Goal: Register for event/course

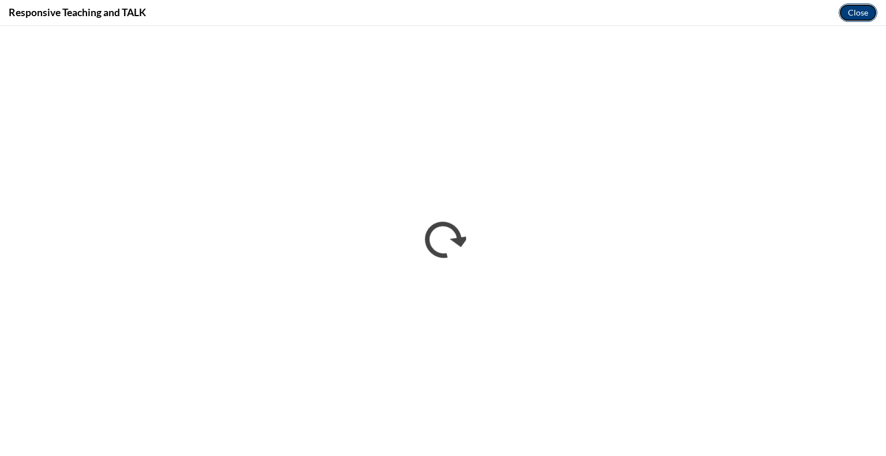
click at [857, 17] on button "Close" at bounding box center [857, 12] width 39 height 18
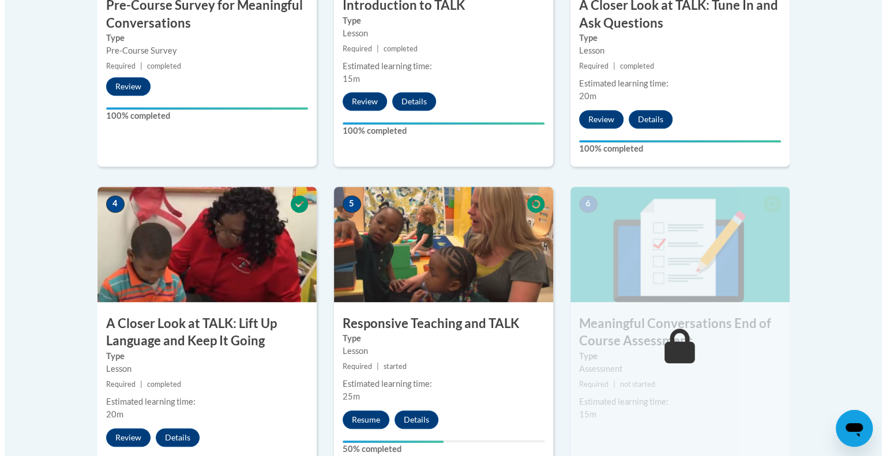
scroll to position [634, 0]
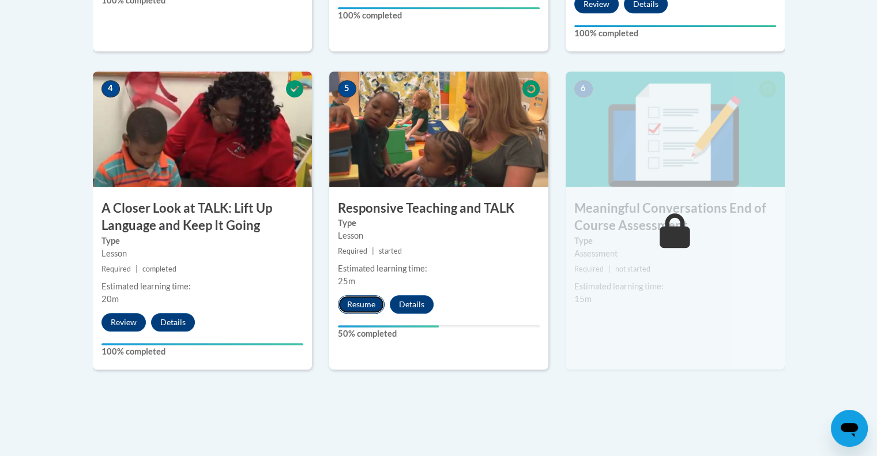
click at [358, 303] on button "Resume" at bounding box center [361, 304] width 47 height 18
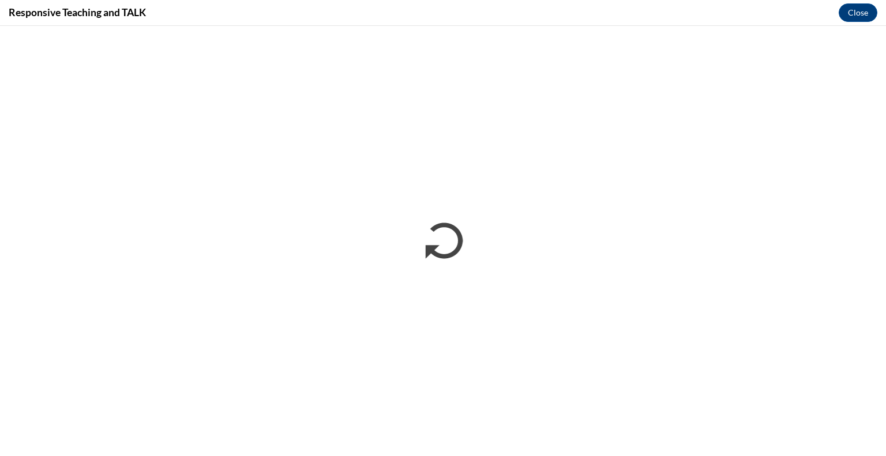
scroll to position [0, 0]
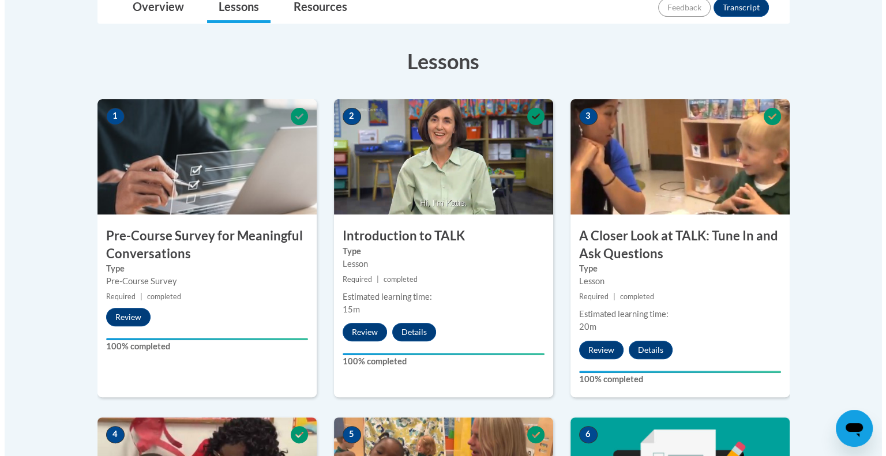
scroll to position [577, 0]
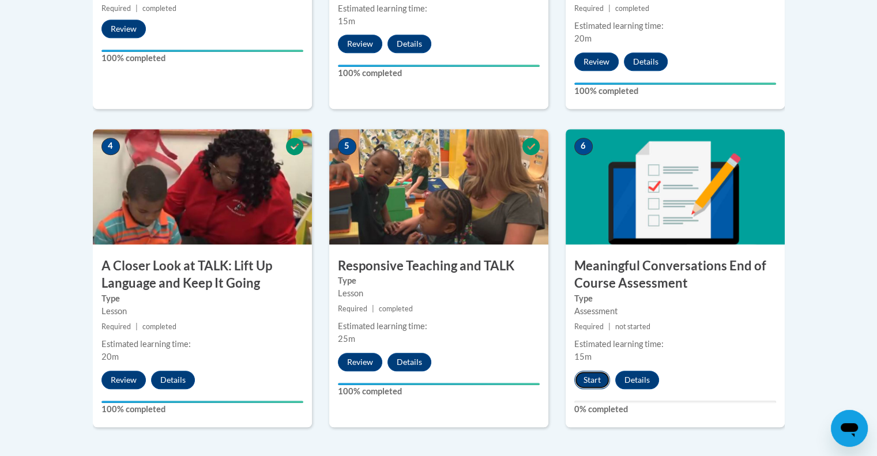
click at [596, 384] on button "Start" at bounding box center [592, 380] width 36 height 18
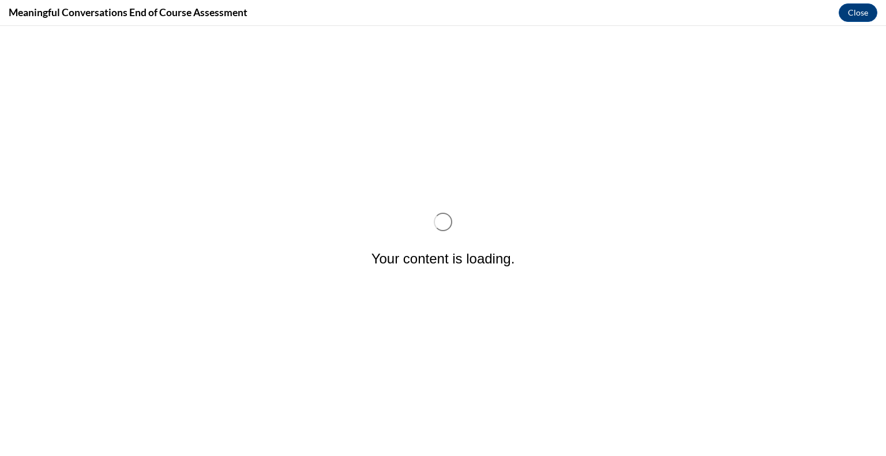
scroll to position [0, 0]
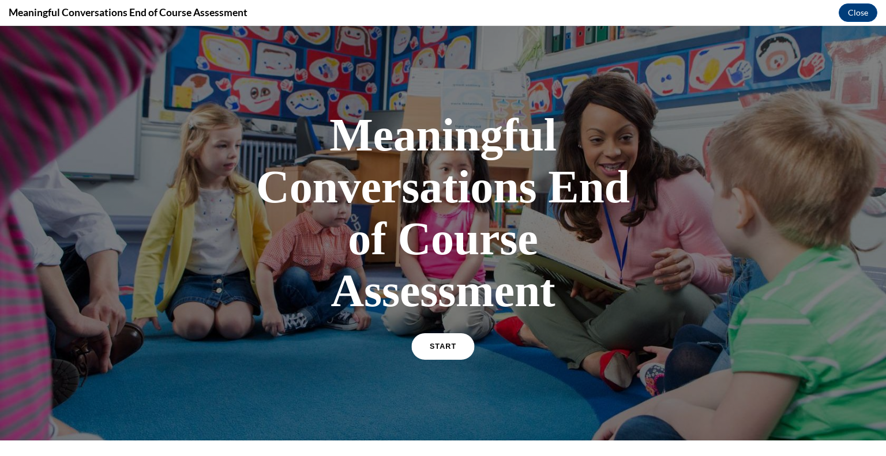
click at [447, 344] on span "START" at bounding box center [443, 347] width 27 height 9
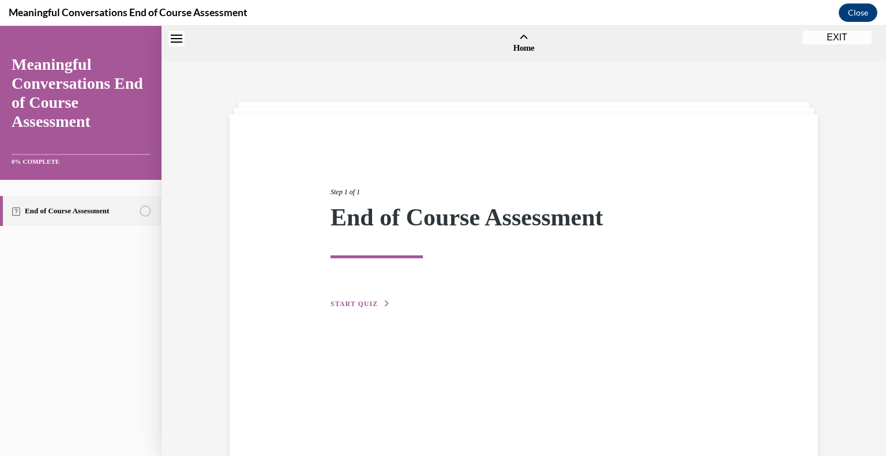
scroll to position [36, 0]
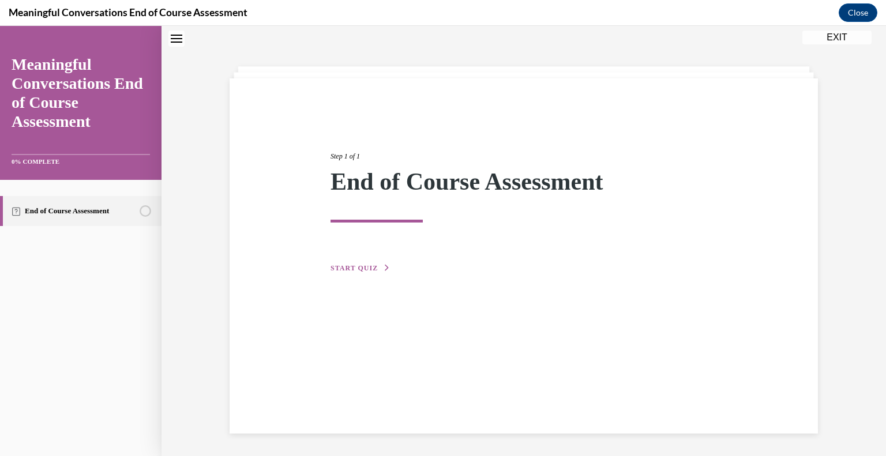
click at [360, 263] on button "START QUIZ" at bounding box center [360, 268] width 60 height 10
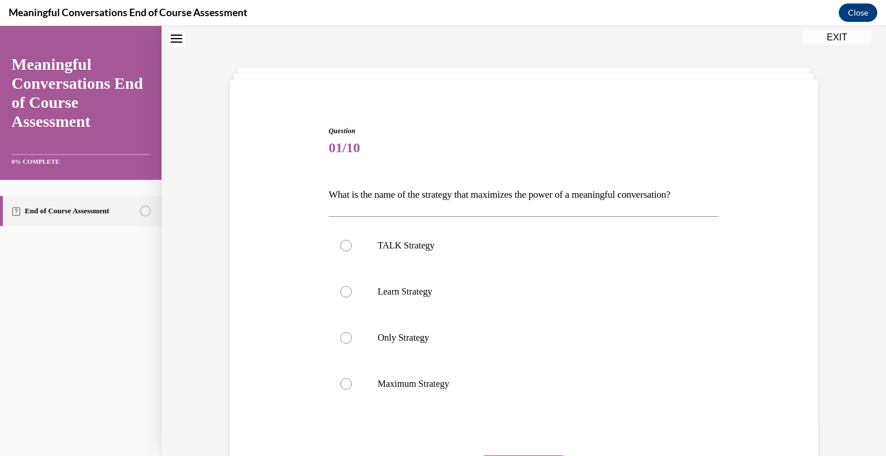
scroll to position [92, 0]
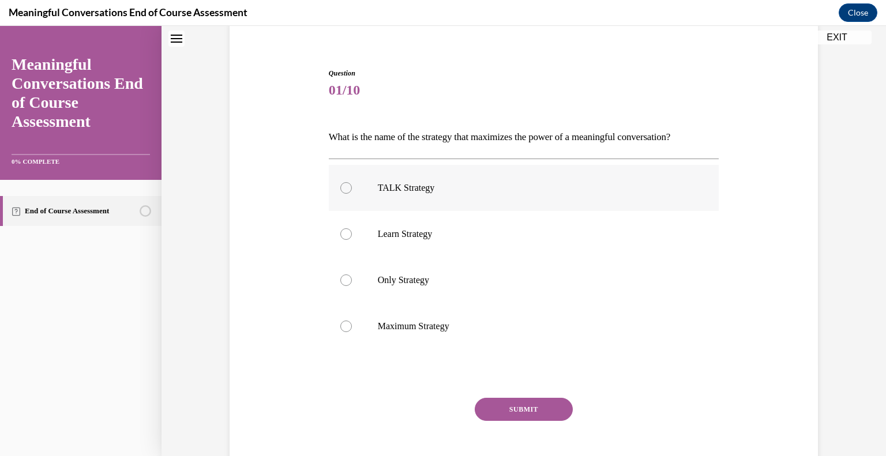
click at [344, 188] on div at bounding box center [346, 188] width 12 height 12
click at [344, 188] on input "TALK Strategy" at bounding box center [346, 188] width 12 height 12
radio input "true"
click at [487, 400] on button "SUBMIT" at bounding box center [524, 409] width 98 height 23
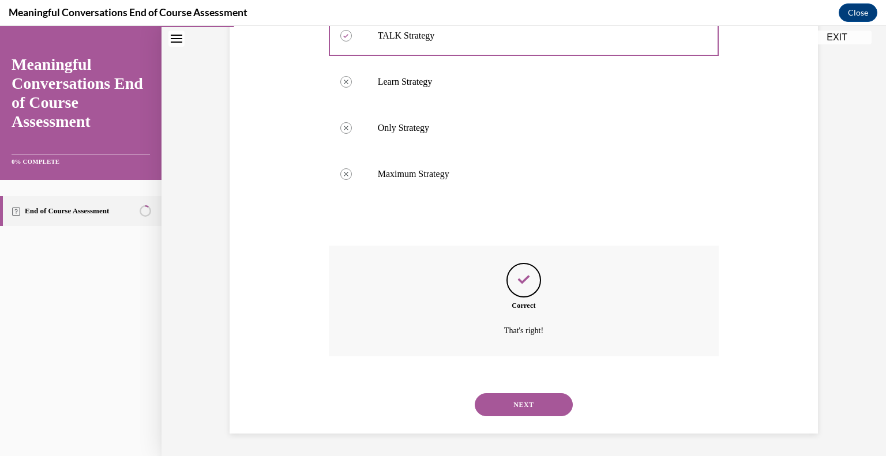
click at [570, 403] on div "NEXT" at bounding box center [524, 405] width 390 height 46
click at [554, 402] on button "NEXT" at bounding box center [524, 404] width 98 height 23
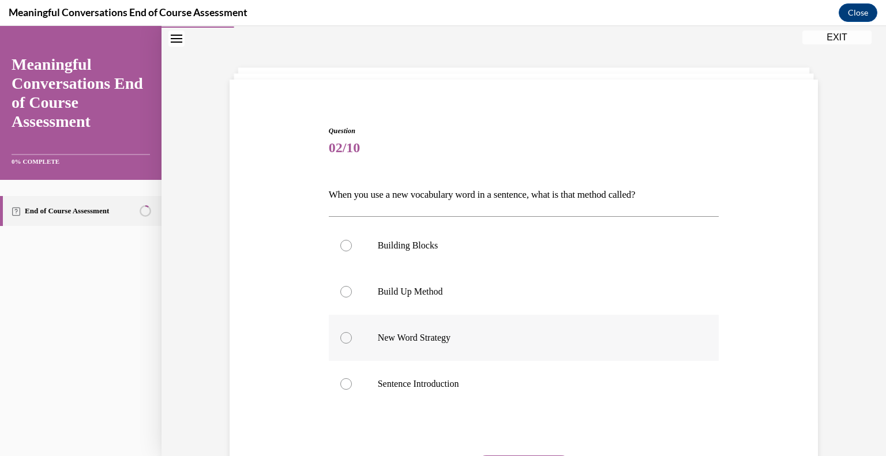
click at [422, 336] on p "New Word Strategy" at bounding box center [534, 338] width 313 height 12
click at [352, 336] on input "New Word Strategy" at bounding box center [346, 338] width 12 height 12
radio input "true"
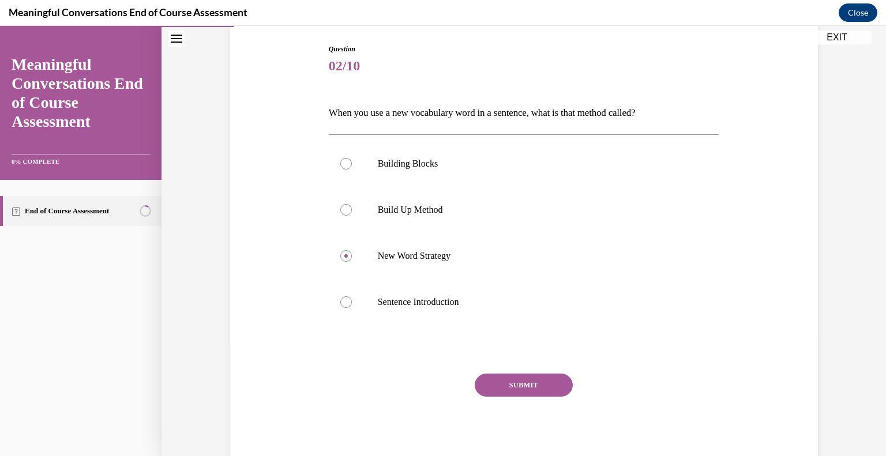
click at [535, 383] on button "SUBMIT" at bounding box center [524, 385] width 98 height 23
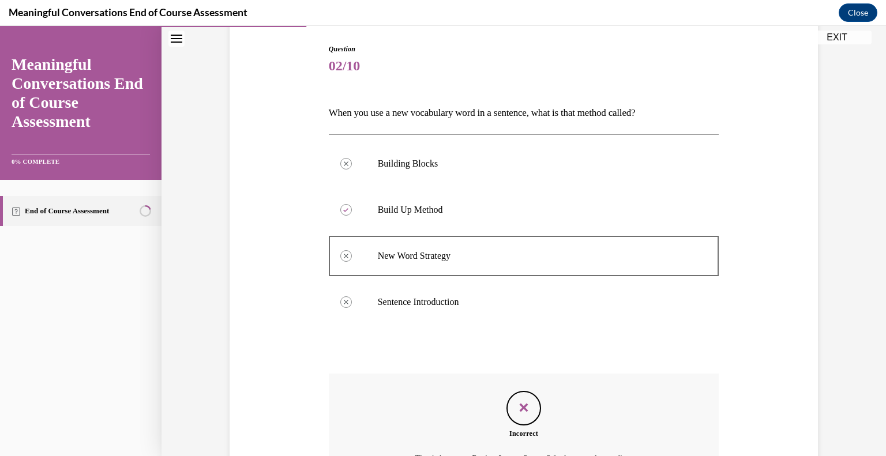
scroll to position [232, 0]
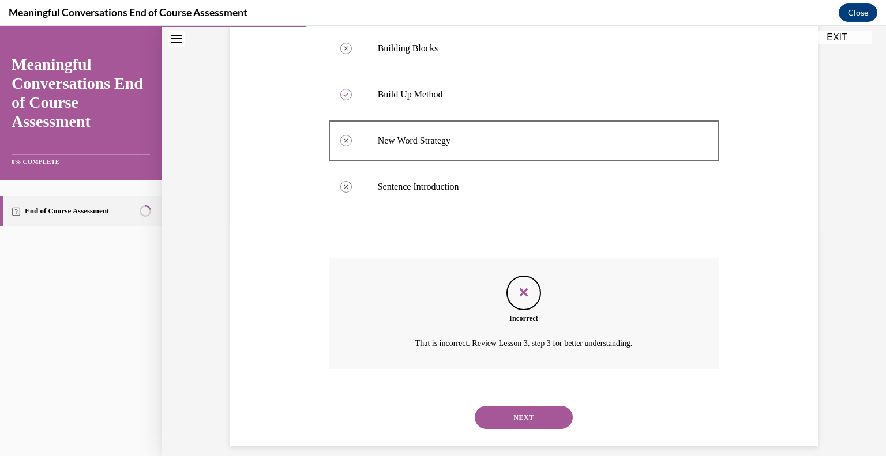
click at [533, 413] on button "NEXT" at bounding box center [524, 417] width 98 height 23
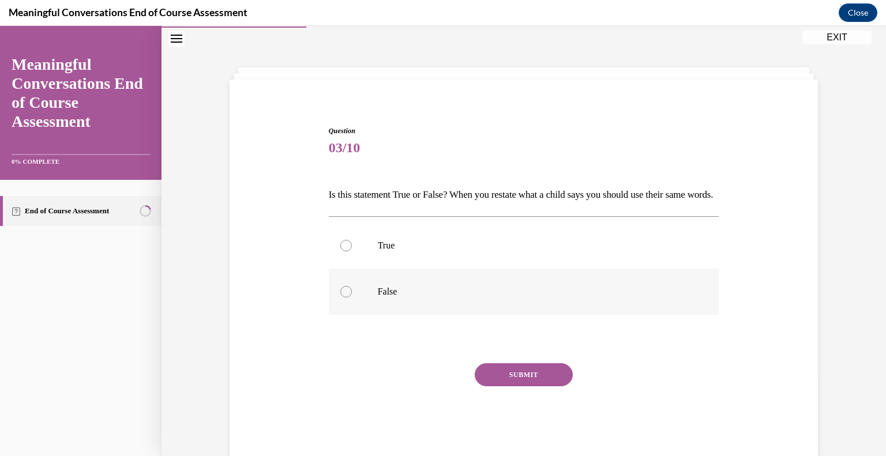
click at [344, 298] on div at bounding box center [346, 292] width 12 height 12
click at [344, 298] on input "False" at bounding box center [346, 292] width 12 height 12
radio input "true"
click at [488, 386] on button "SUBMIT" at bounding box center [524, 374] width 98 height 23
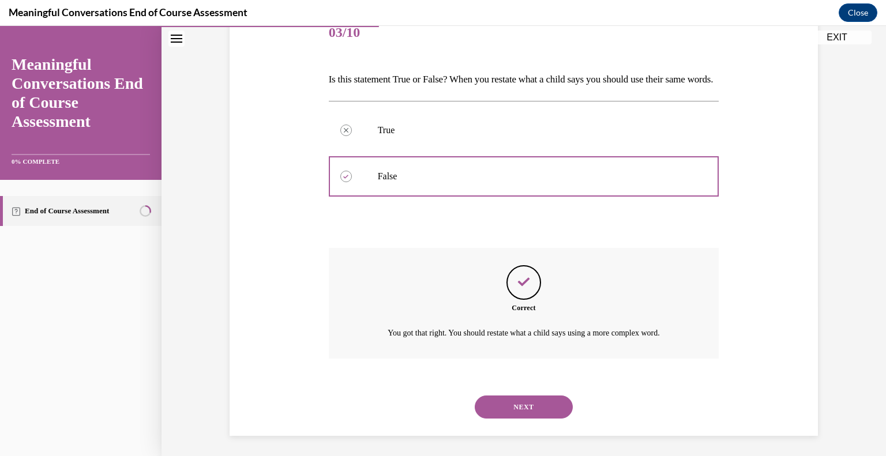
click at [547, 415] on button "NEXT" at bounding box center [524, 407] width 98 height 23
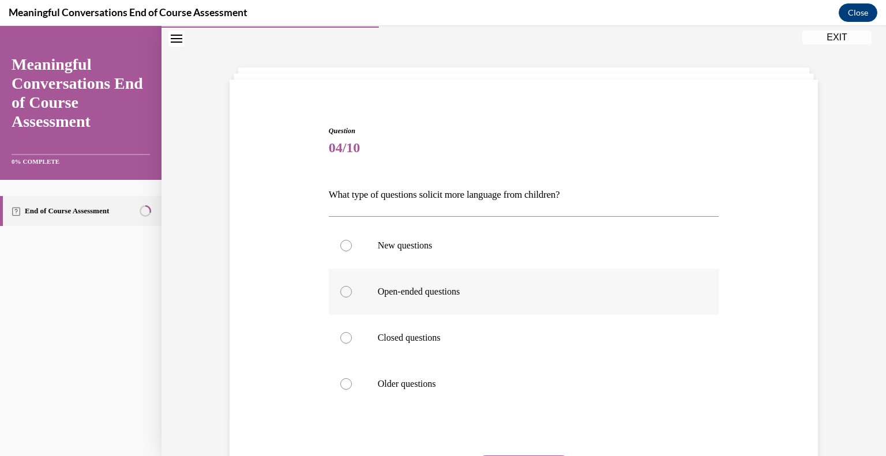
click at [459, 287] on p "Open-ended questions" at bounding box center [534, 292] width 313 height 12
click at [352, 287] on input "Open-ended questions" at bounding box center [346, 292] width 12 height 12
radio input "true"
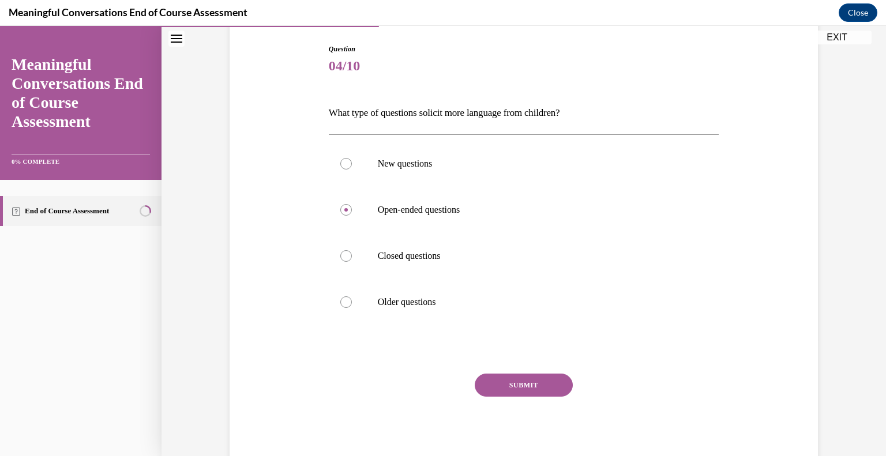
click at [543, 382] on button "SUBMIT" at bounding box center [524, 385] width 98 height 23
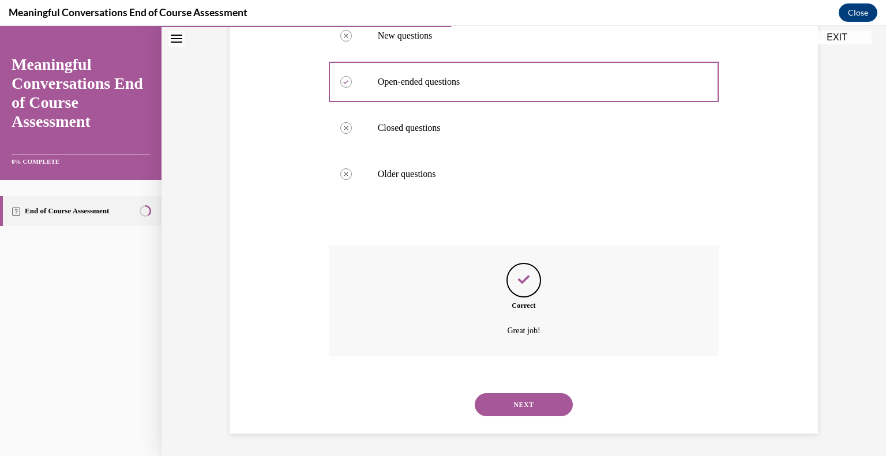
click at [528, 401] on button "NEXT" at bounding box center [524, 404] width 98 height 23
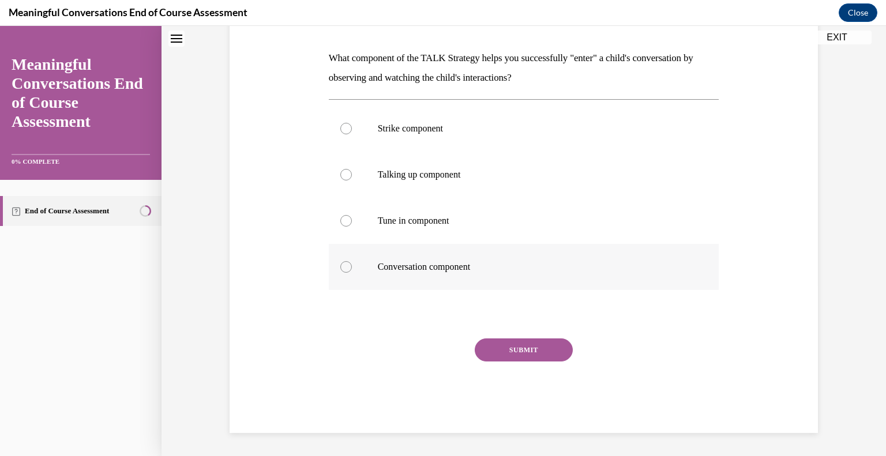
scroll to position [35, 0]
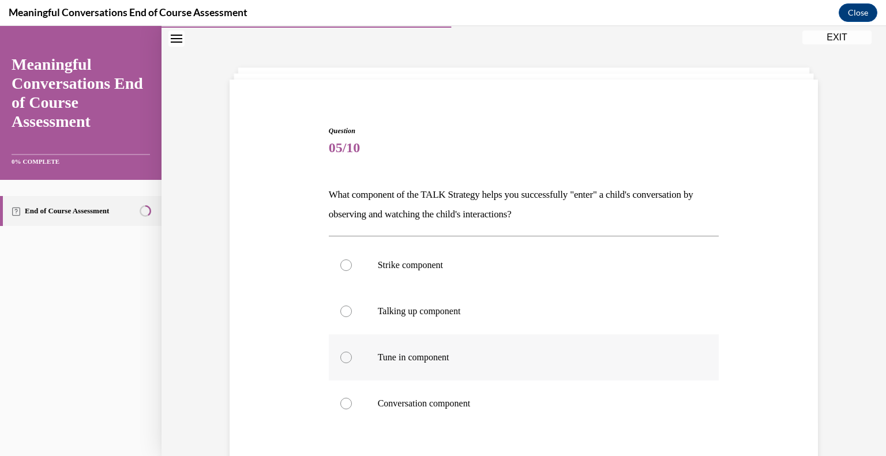
click at [465, 357] on p "Tune in component" at bounding box center [534, 358] width 313 height 12
click at [352, 357] on input "Tune in component" at bounding box center [346, 358] width 12 height 12
radio input "true"
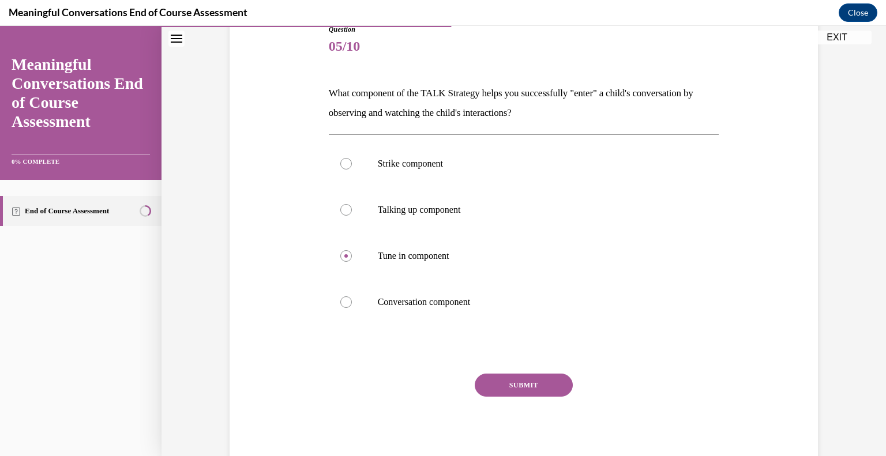
click at [536, 378] on button "SUBMIT" at bounding box center [524, 385] width 98 height 23
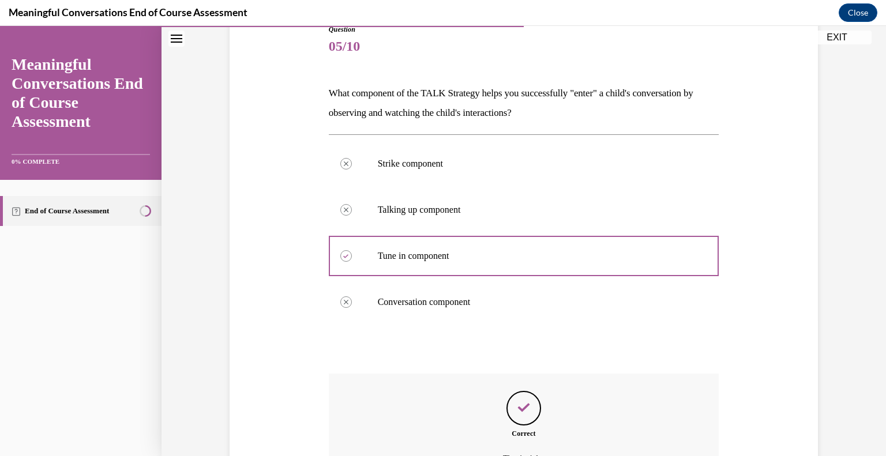
scroll to position [264, 0]
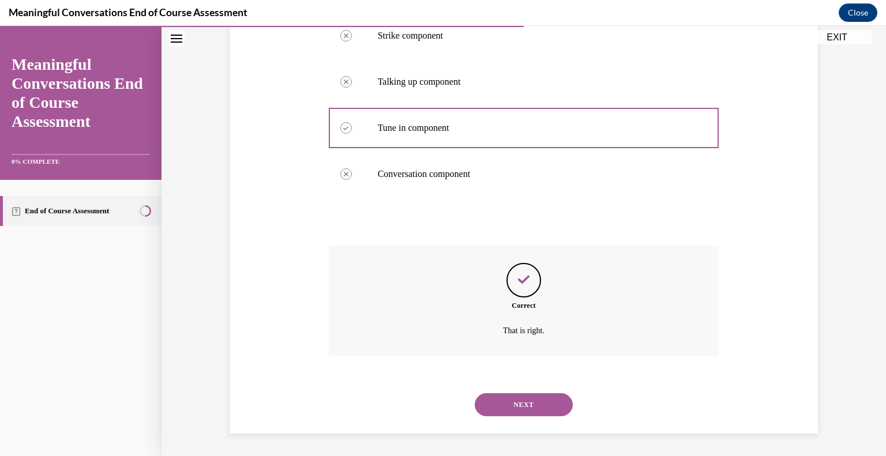
click at [540, 396] on button "NEXT" at bounding box center [524, 404] width 98 height 23
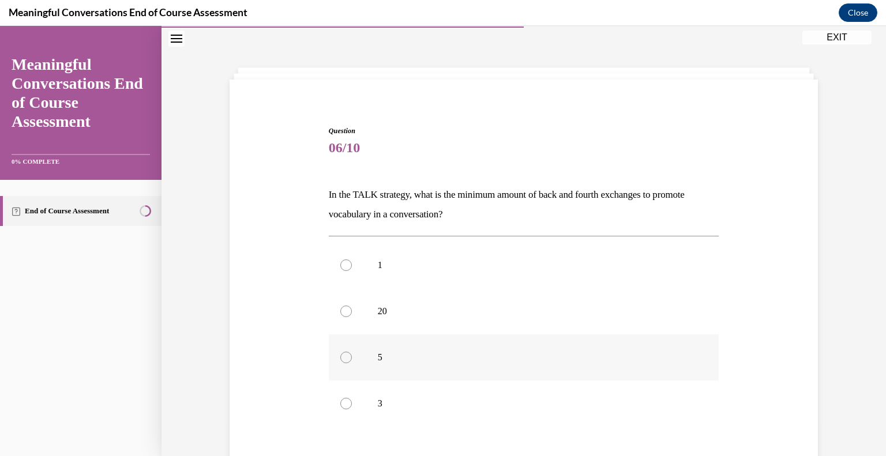
click at [462, 370] on label "5" at bounding box center [524, 357] width 390 height 46
click at [352, 363] on input "5" at bounding box center [346, 358] width 12 height 12
radio input "true"
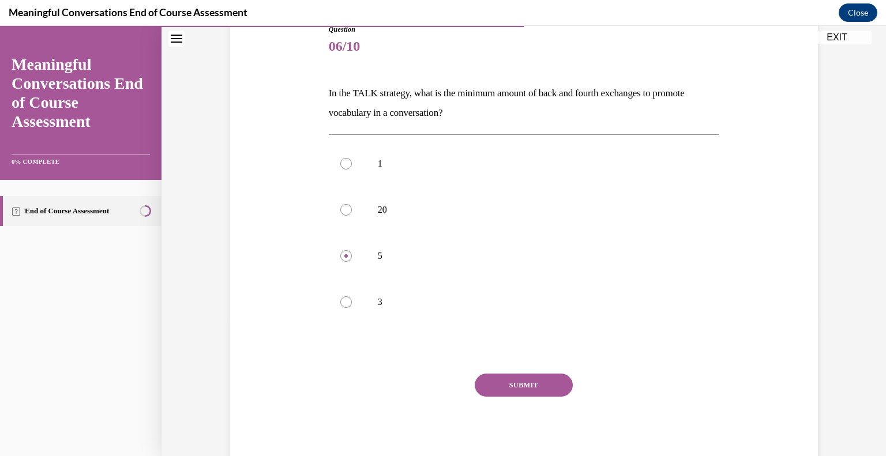
click at [544, 382] on button "SUBMIT" at bounding box center [524, 385] width 98 height 23
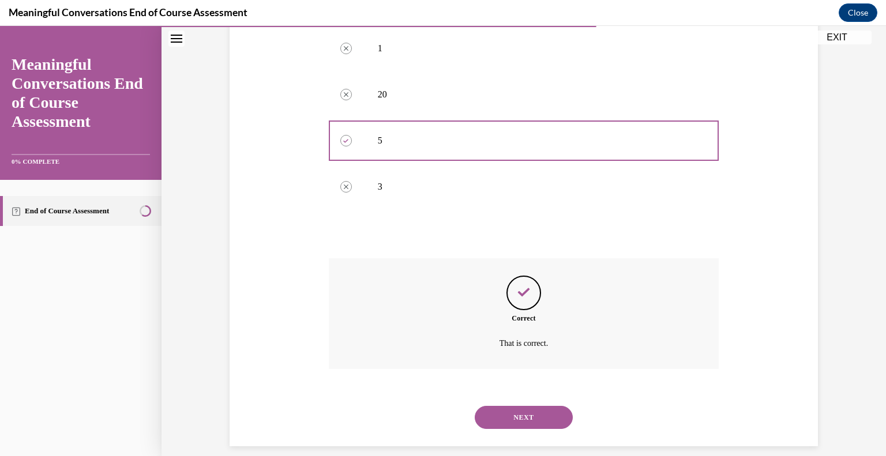
click at [541, 412] on button "NEXT" at bounding box center [524, 417] width 98 height 23
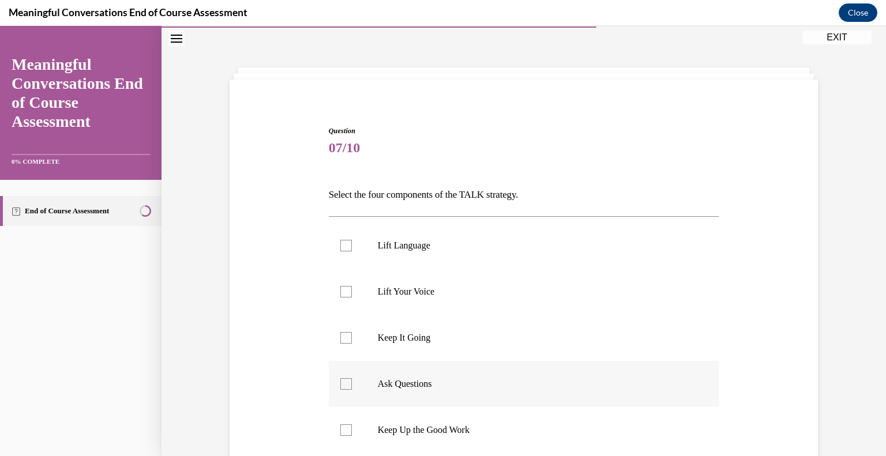
scroll to position [92, 0]
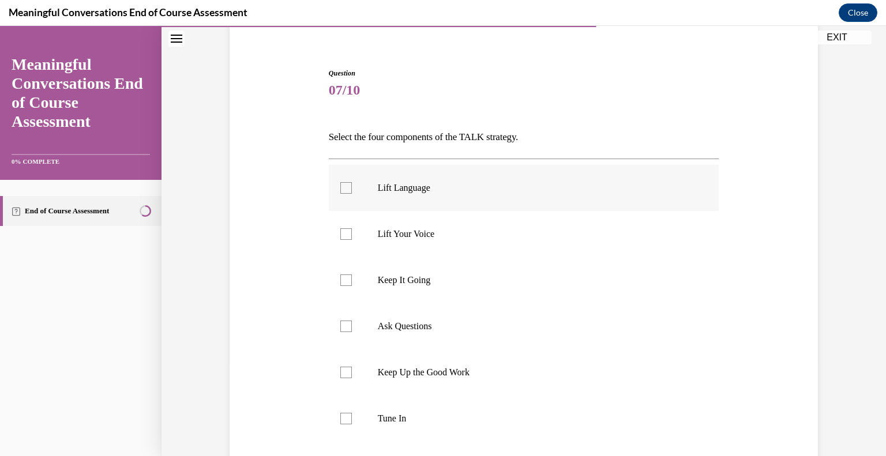
click at [348, 191] on label "Lift Language" at bounding box center [524, 188] width 390 height 46
click at [348, 191] on input "Lift Language" at bounding box center [346, 188] width 12 height 12
checkbox input "true"
click at [343, 279] on div at bounding box center [346, 280] width 12 height 12
click at [343, 279] on input "Keep It Going" at bounding box center [346, 280] width 12 height 12
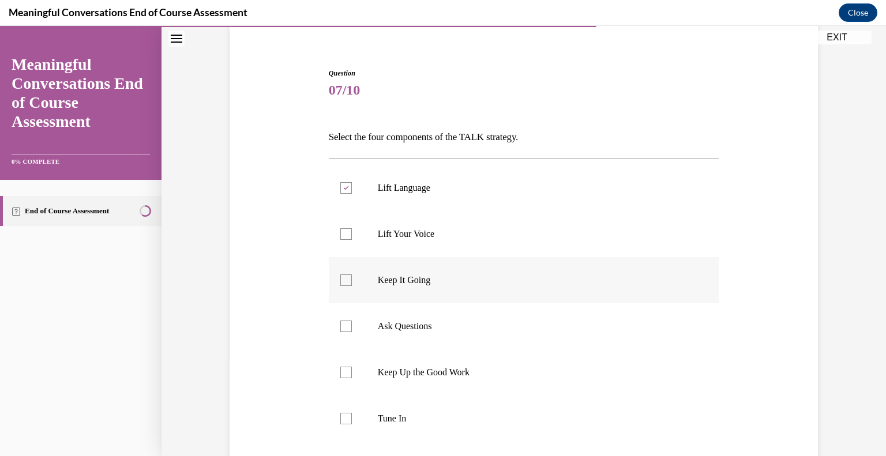
checkbox input "true"
click at [344, 331] on div at bounding box center [346, 327] width 12 height 12
click at [344, 331] on input "Ask Questions" at bounding box center [346, 327] width 12 height 12
checkbox input "true"
click at [341, 419] on div at bounding box center [346, 419] width 12 height 12
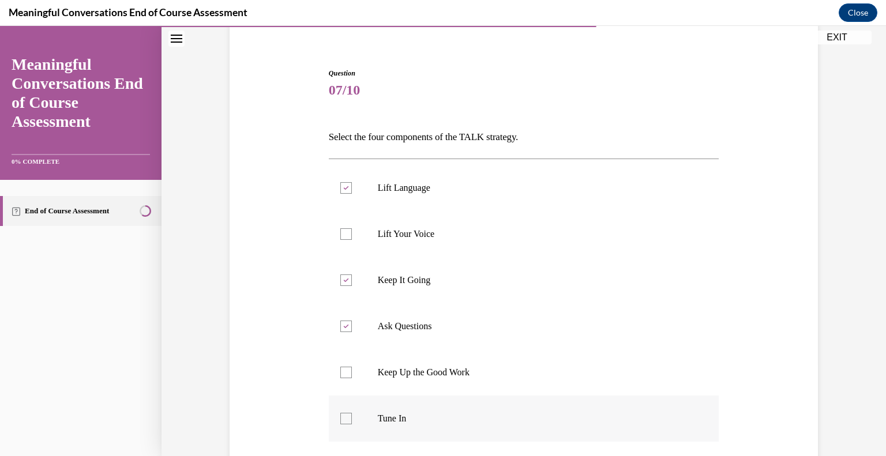
click at [341, 419] on input "Tune In" at bounding box center [346, 419] width 12 height 12
checkbox input "true"
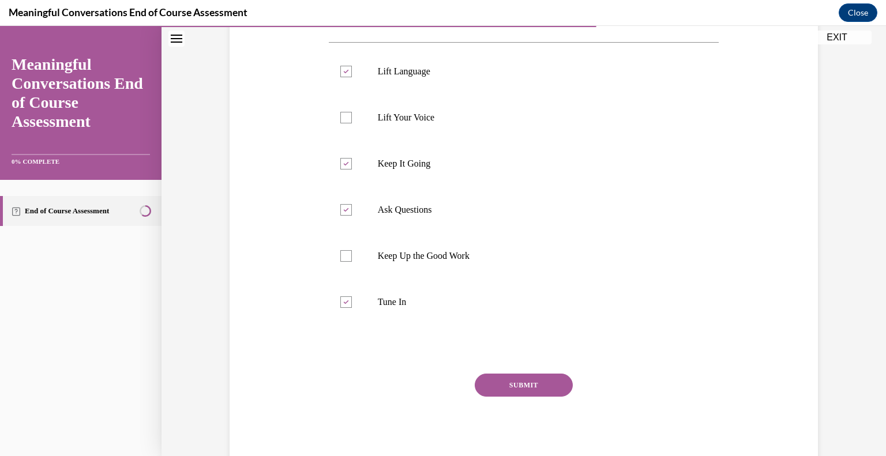
click at [484, 387] on button "SUBMIT" at bounding box center [524, 385] width 98 height 23
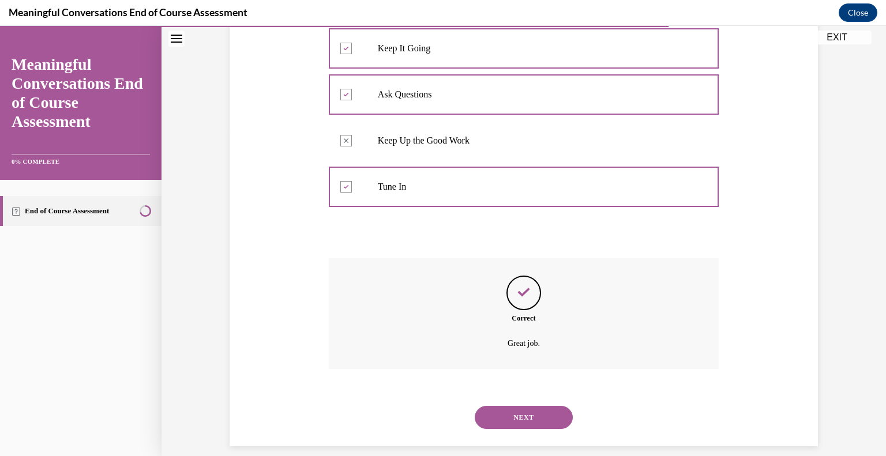
click at [502, 425] on button "NEXT" at bounding box center [524, 417] width 98 height 23
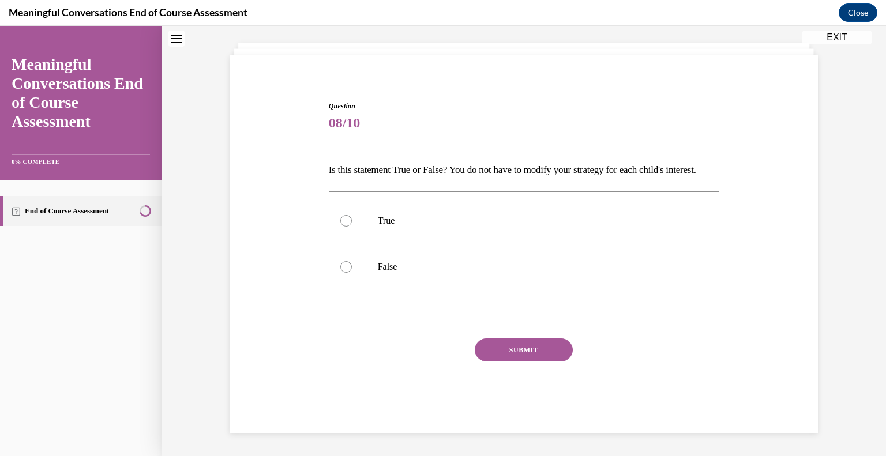
scroll to position [35, 0]
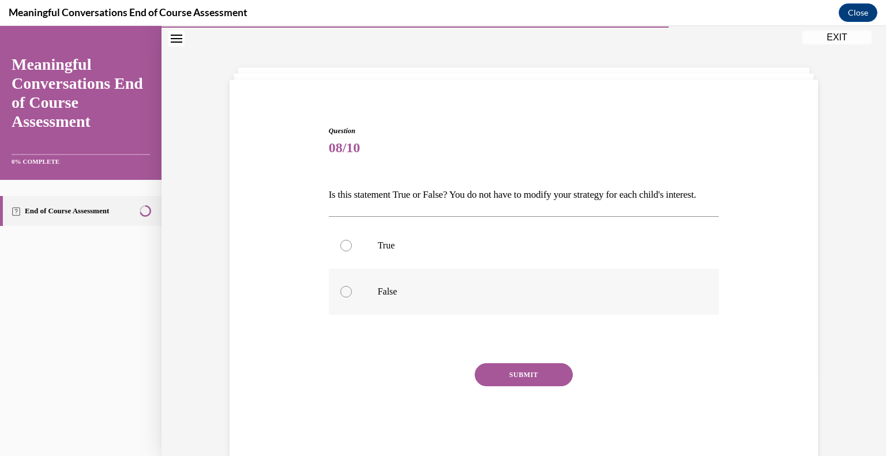
click at [518, 300] on label "False" at bounding box center [524, 292] width 390 height 46
click at [352, 298] on input "False" at bounding box center [346, 292] width 12 height 12
radio input "true"
click at [540, 386] on button "SUBMIT" at bounding box center [524, 374] width 98 height 23
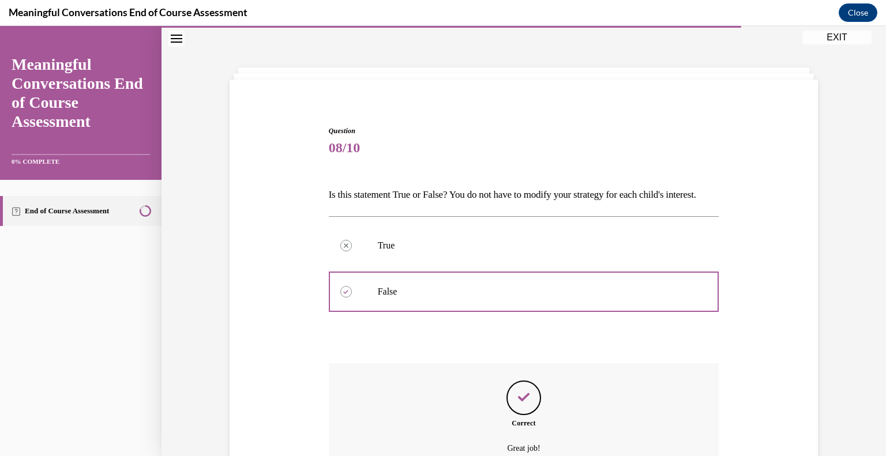
scroll to position [172, 0]
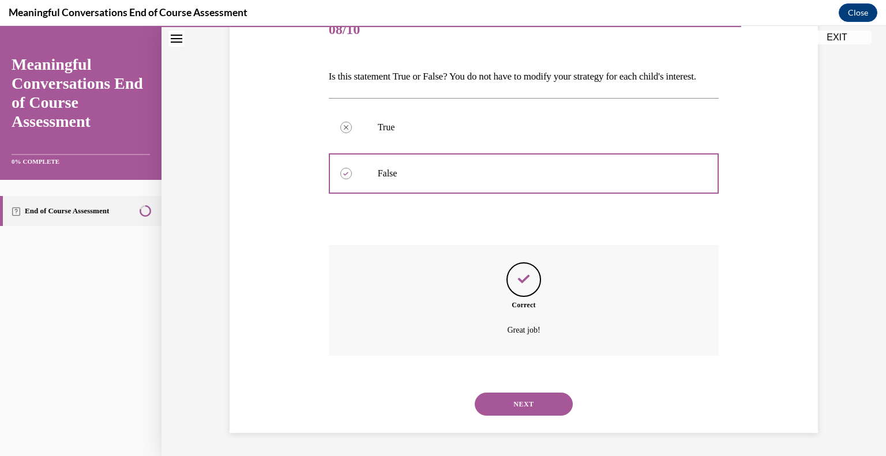
click at [538, 396] on button "NEXT" at bounding box center [524, 404] width 98 height 23
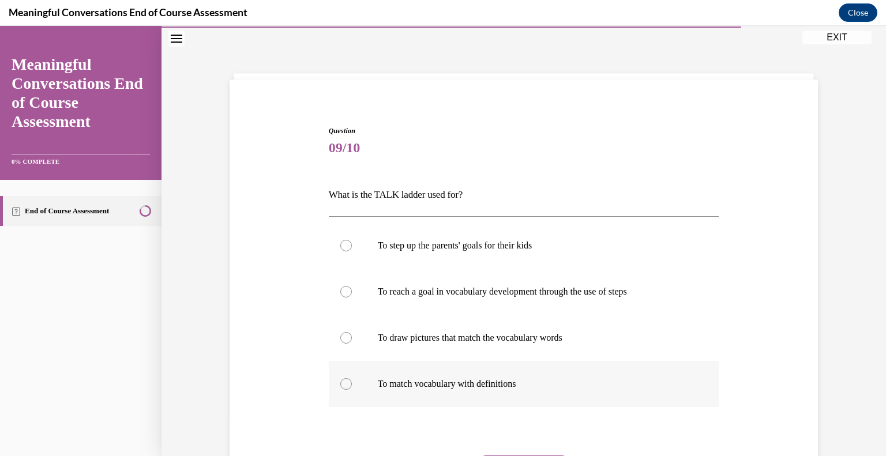
scroll to position [116, 0]
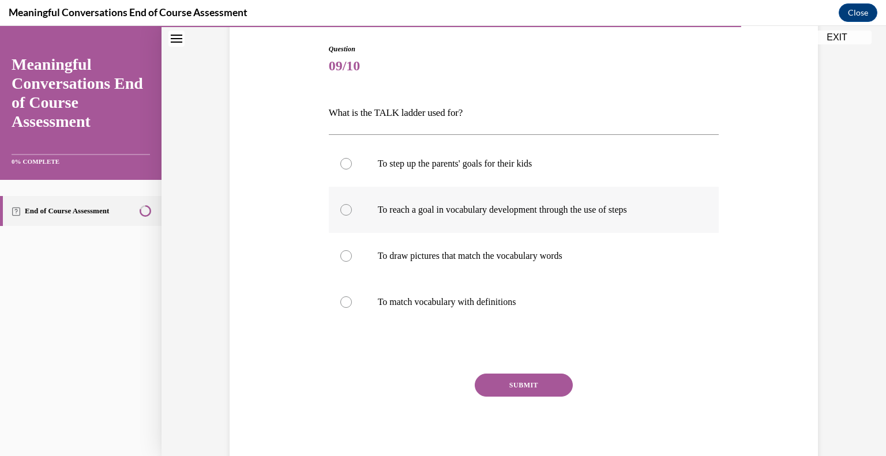
click at [601, 222] on label "To reach a goal in vocabulary development through the use of steps" at bounding box center [524, 210] width 390 height 46
click at [352, 216] on input "To reach a goal in vocabulary development through the use of steps" at bounding box center [346, 210] width 12 height 12
radio input "true"
click at [557, 382] on button "SUBMIT" at bounding box center [524, 385] width 98 height 23
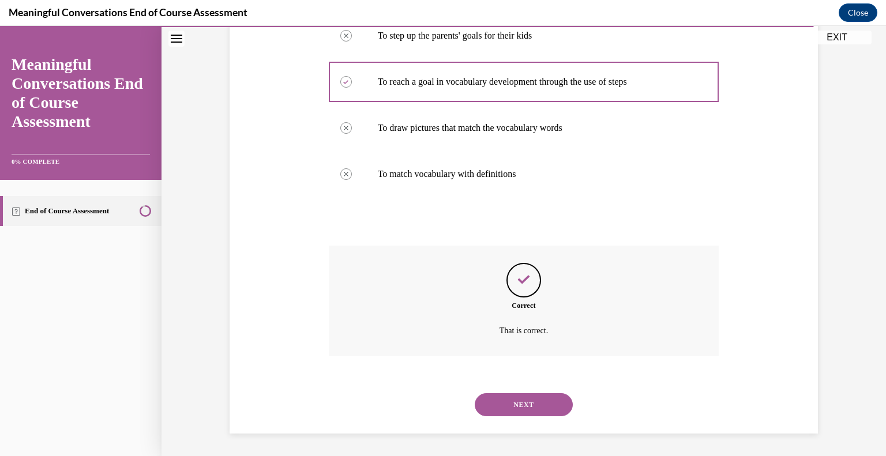
click at [539, 401] on button "NEXT" at bounding box center [524, 404] width 98 height 23
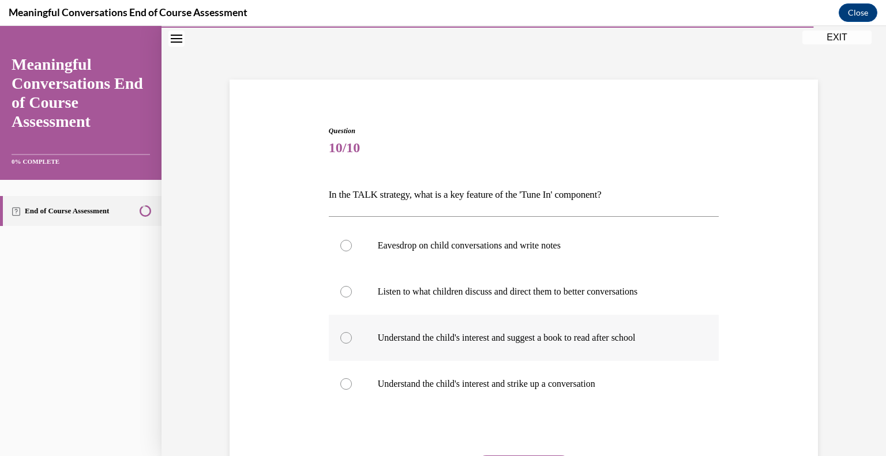
scroll to position [92, 0]
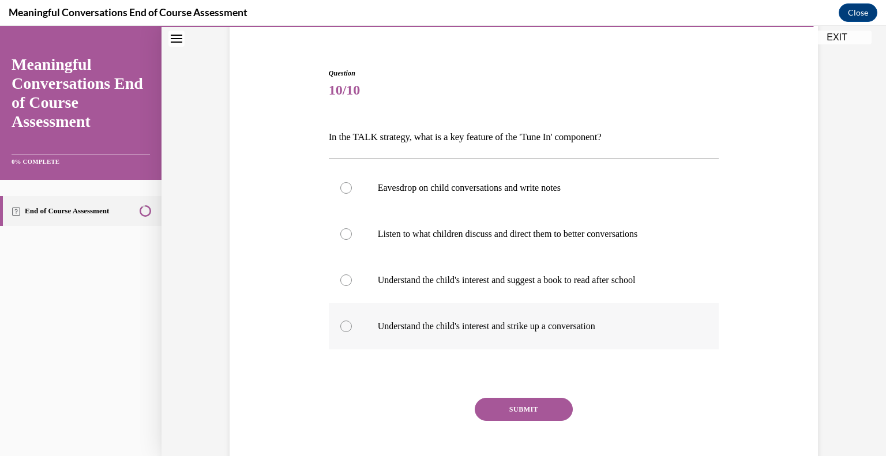
click at [649, 325] on p "Understand the child's interest and strike up a conversation" at bounding box center [534, 327] width 313 height 12
click at [352, 325] on input "Understand the child's interest and strike up a conversation" at bounding box center [346, 327] width 12 height 12
radio input "true"
click at [547, 405] on button "SUBMIT" at bounding box center [524, 409] width 98 height 23
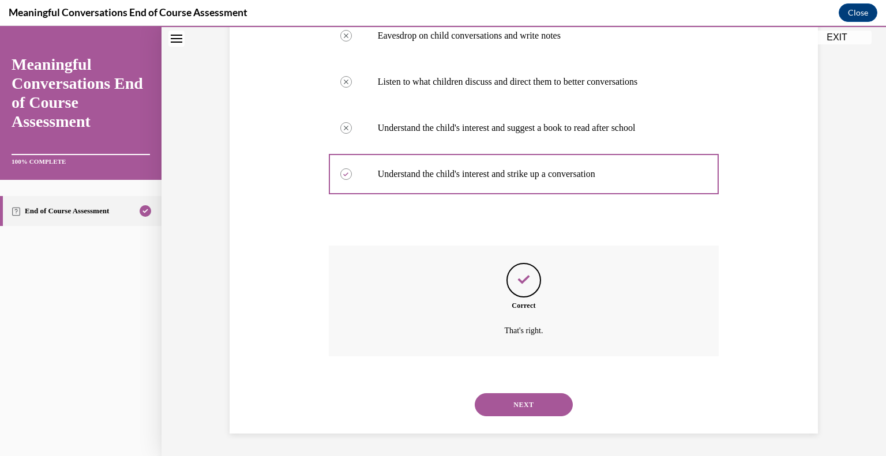
click at [546, 401] on button "NEXT" at bounding box center [524, 404] width 98 height 23
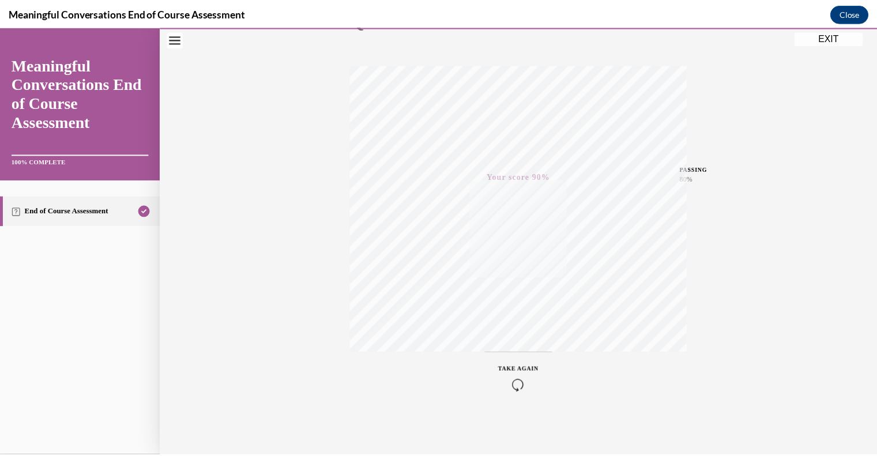
scroll to position [0, 0]
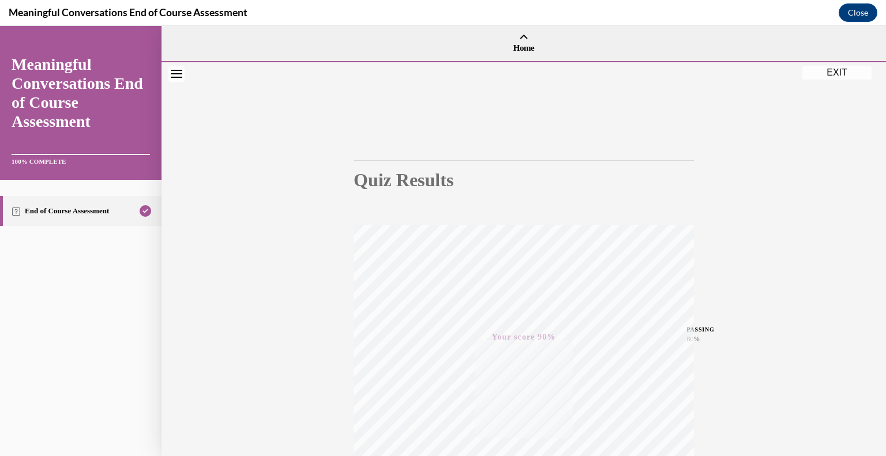
click at [830, 68] on button "EXIT" at bounding box center [836, 73] width 69 height 14
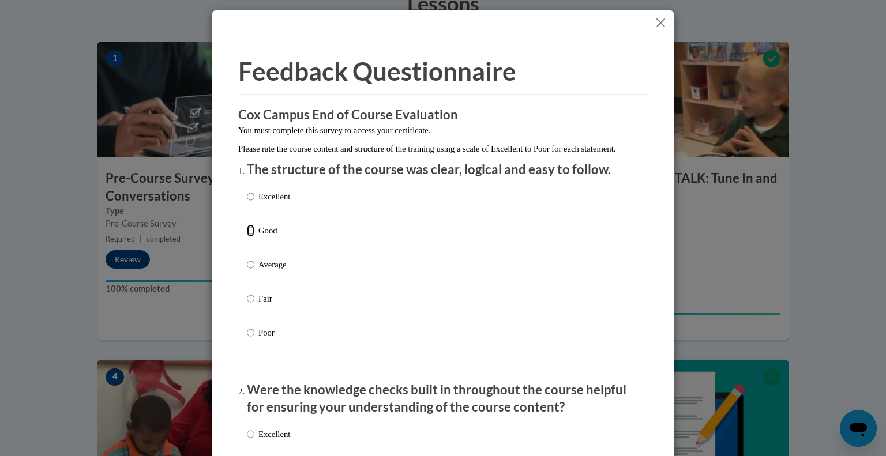
click at [247, 237] on input "Good" at bounding box center [250, 230] width 7 height 13
radio input "true"
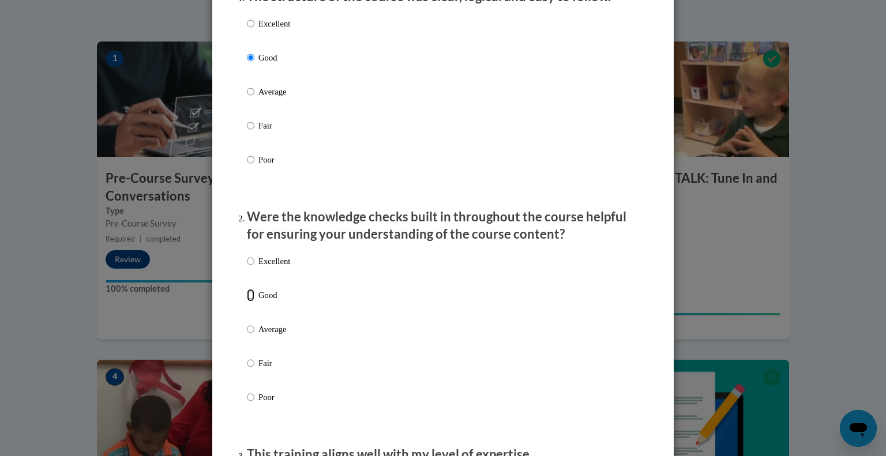
click at [247, 302] on input "Good" at bounding box center [250, 295] width 7 height 13
radio input "true"
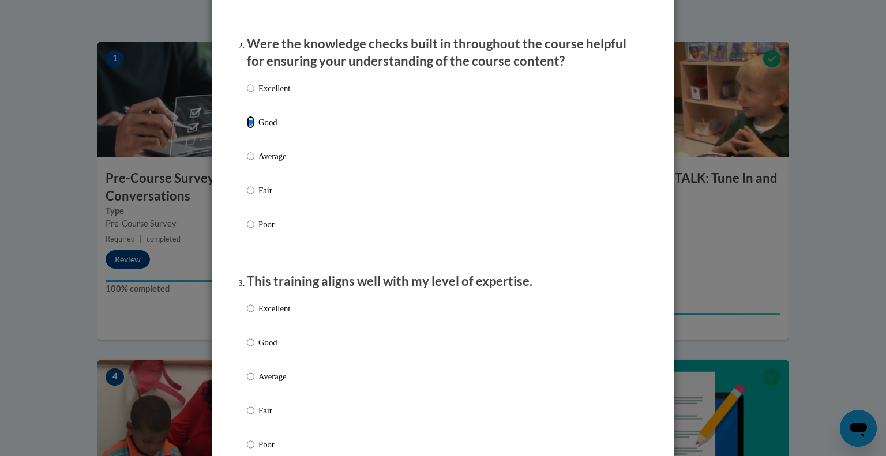
scroll to position [461, 0]
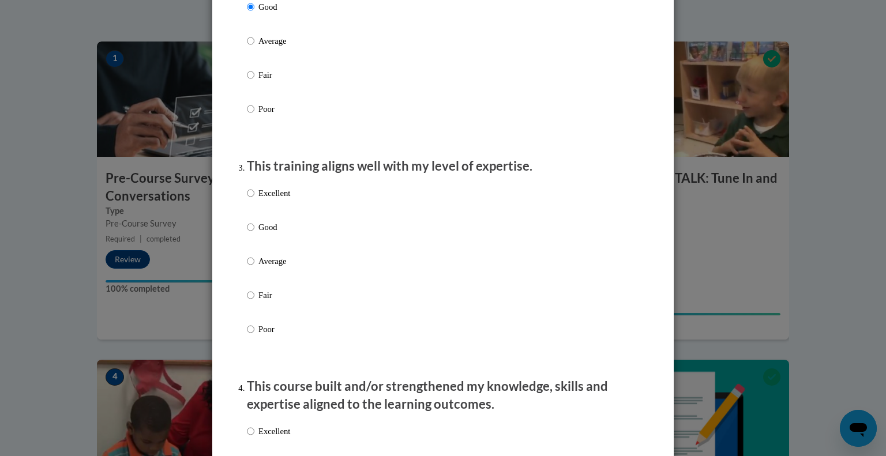
click at [258, 234] on p "Good" at bounding box center [274, 227] width 32 height 13
click at [254, 234] on input "Good" at bounding box center [250, 227] width 7 height 13
radio input "true"
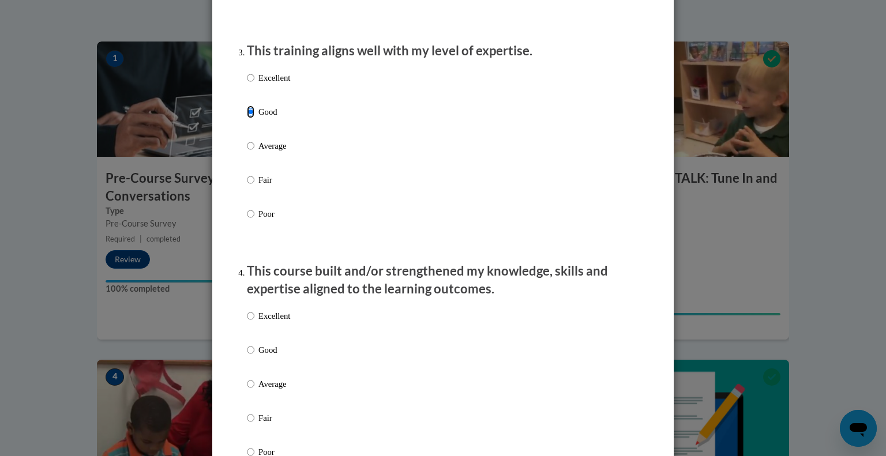
scroll to position [634, 0]
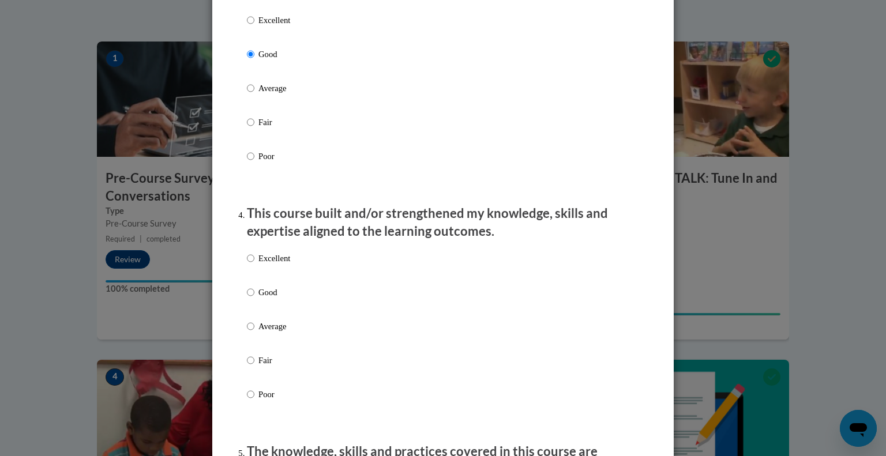
click at [266, 299] on p "Good" at bounding box center [274, 292] width 32 height 13
click at [254, 299] on input "Good" at bounding box center [250, 292] width 7 height 13
radio input "true"
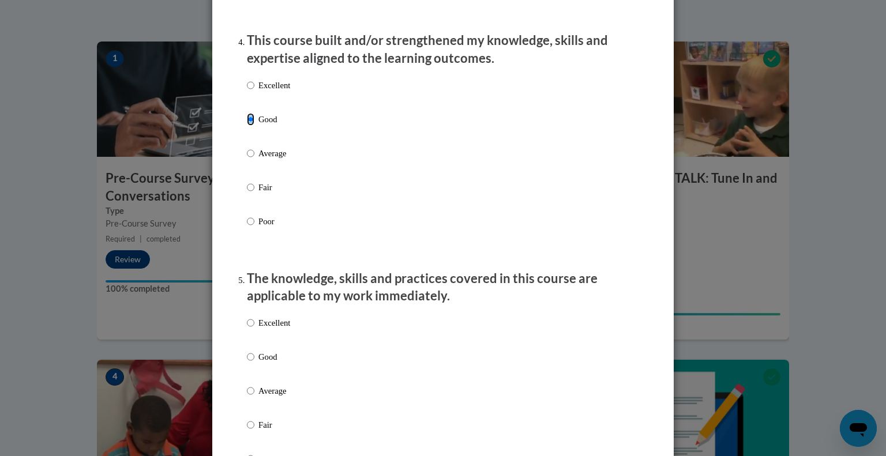
scroll to position [865, 0]
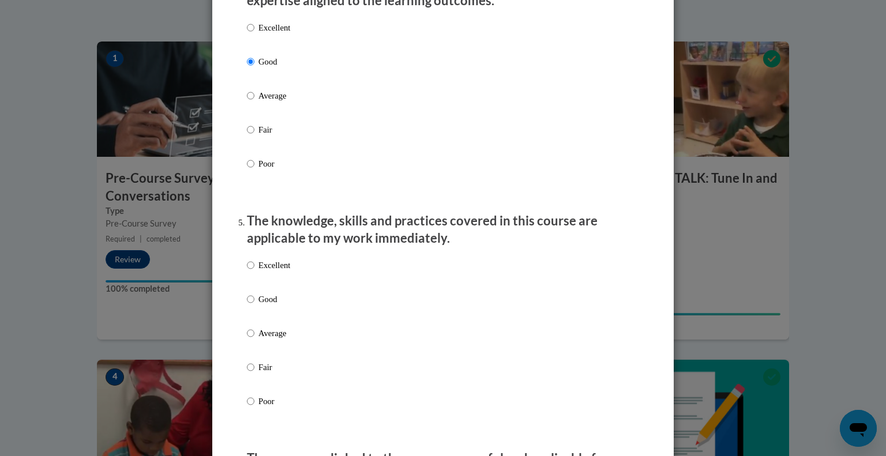
click at [274, 304] on div "Excellent Good Average Fair Poor" at bounding box center [268, 342] width 43 height 179
click at [272, 306] on p "Good" at bounding box center [274, 299] width 32 height 13
click at [254, 306] on input "Good" at bounding box center [250, 299] width 7 height 13
radio input "true"
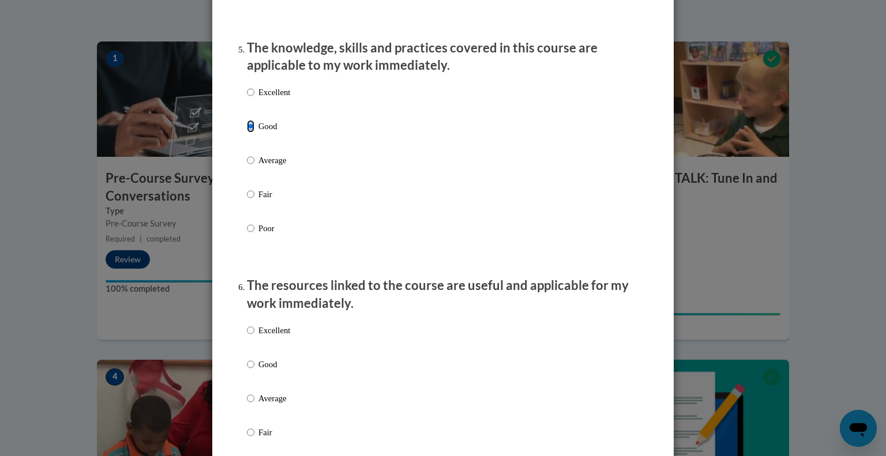
scroll to position [1096, 0]
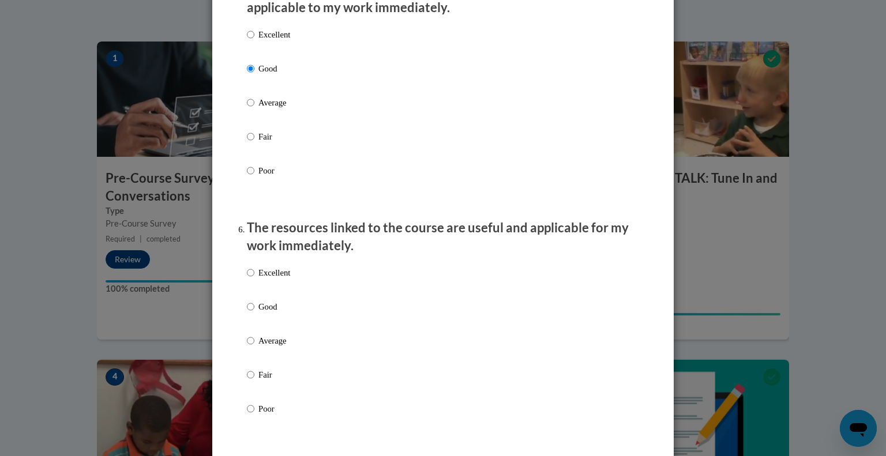
click at [268, 313] on p "Good" at bounding box center [274, 306] width 32 height 13
click at [254, 313] on input "Good" at bounding box center [250, 306] width 7 height 13
radio input "true"
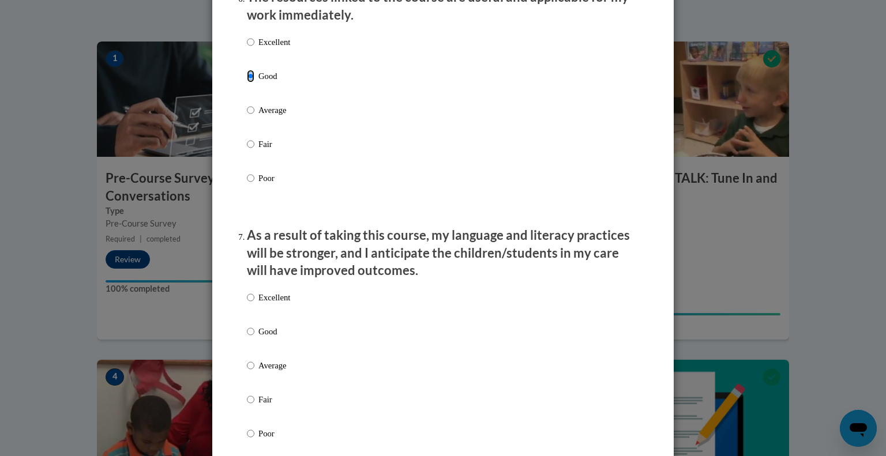
scroll to position [1384, 0]
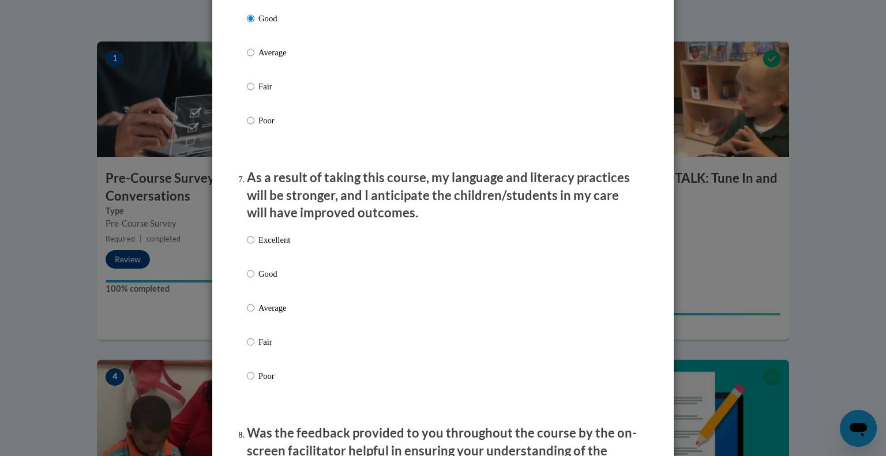
click at [268, 280] on p "Good" at bounding box center [274, 274] width 32 height 13
click at [254, 280] on input "Good" at bounding box center [250, 274] width 7 height 13
radio input "true"
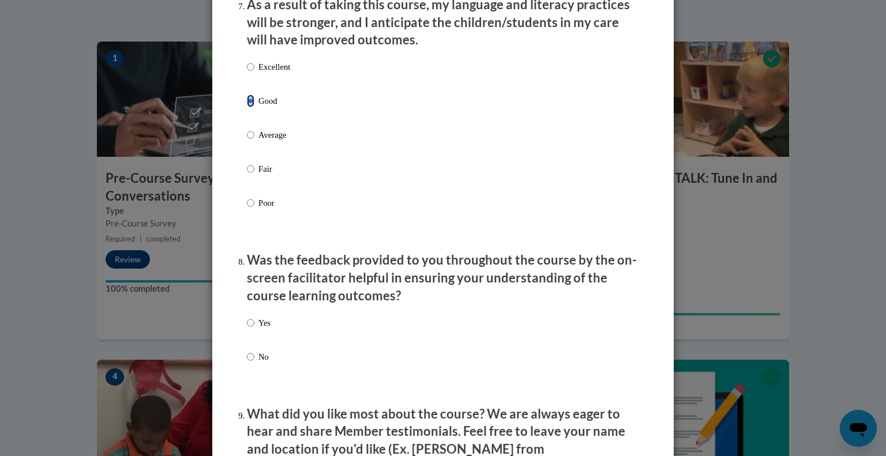
scroll to position [1615, 0]
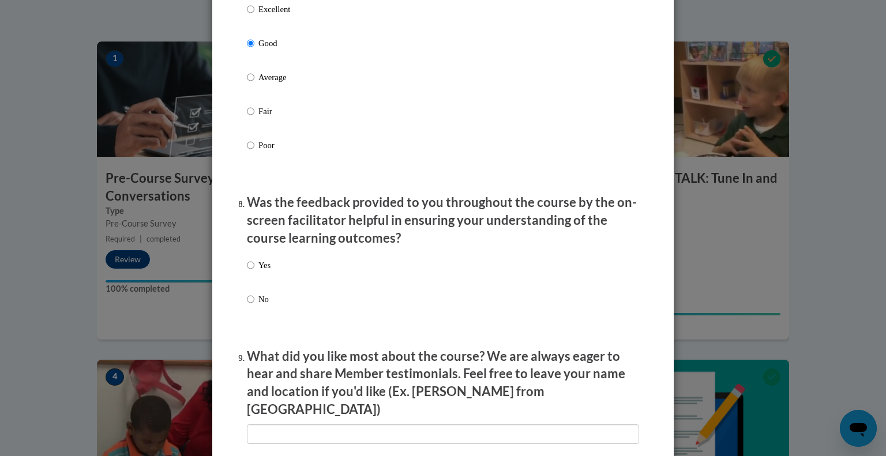
click at [264, 272] on p "Yes" at bounding box center [264, 265] width 12 height 13
click at [254, 272] on input "Yes" at bounding box center [250, 265] width 7 height 13
radio input "true"
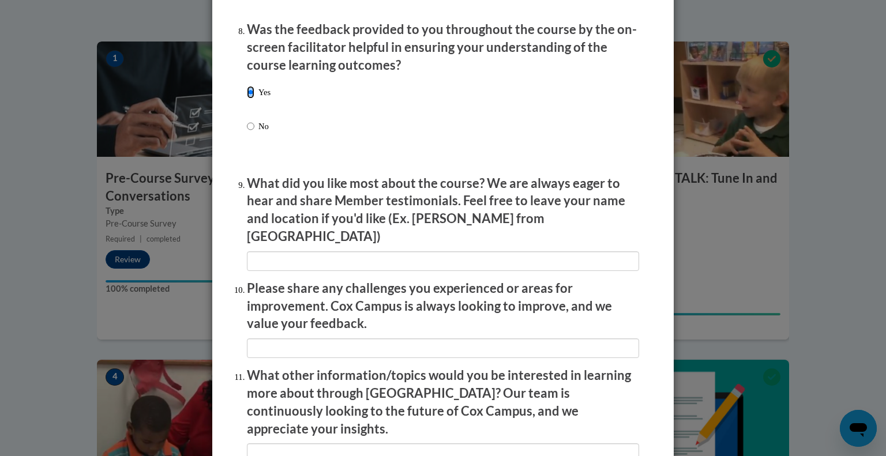
scroll to position [1945, 0]
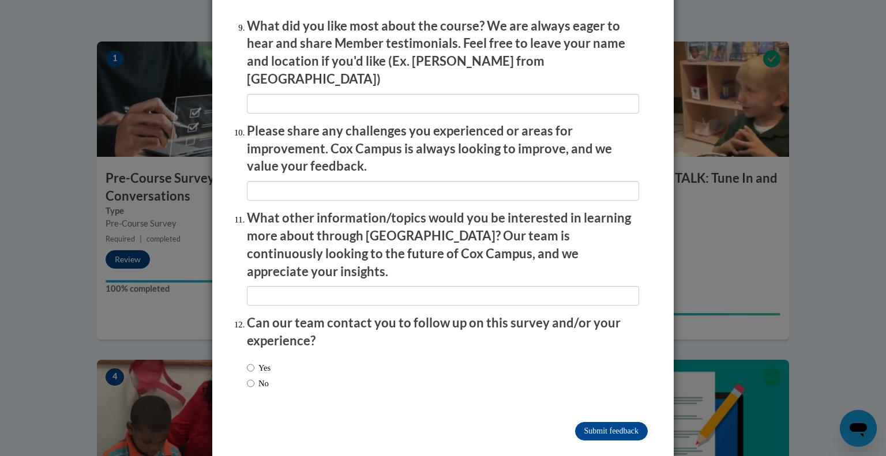
click at [251, 377] on label "No" at bounding box center [258, 383] width 22 height 13
click at [251, 377] on input "No" at bounding box center [250, 383] width 7 height 13
radio input "true"
click at [580, 422] on input "Submit feedback" at bounding box center [611, 431] width 73 height 18
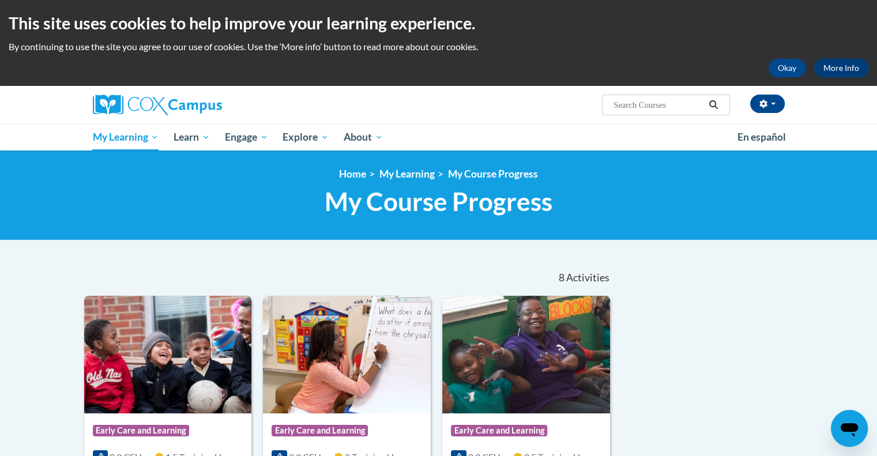
click at [667, 106] on input "Search..." at bounding box center [658, 105] width 92 height 14
click at [675, 103] on input "Search..." at bounding box center [658, 105] width 92 height 14
type input "transforming"
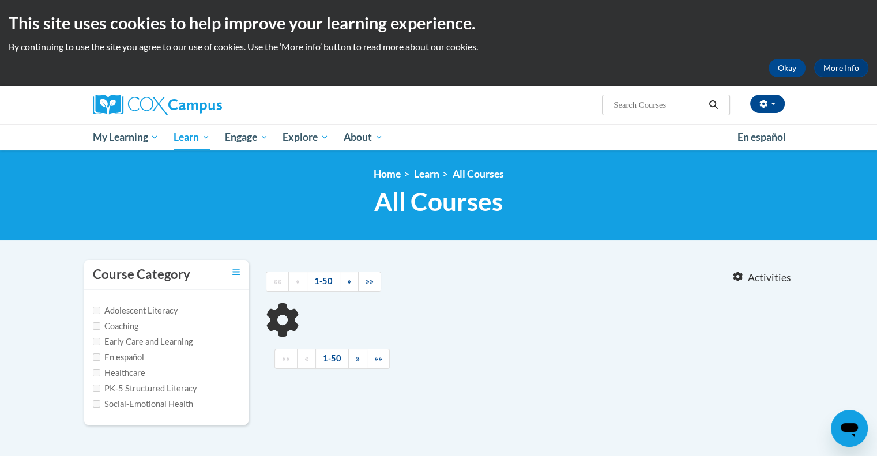
scroll to position [173, 0]
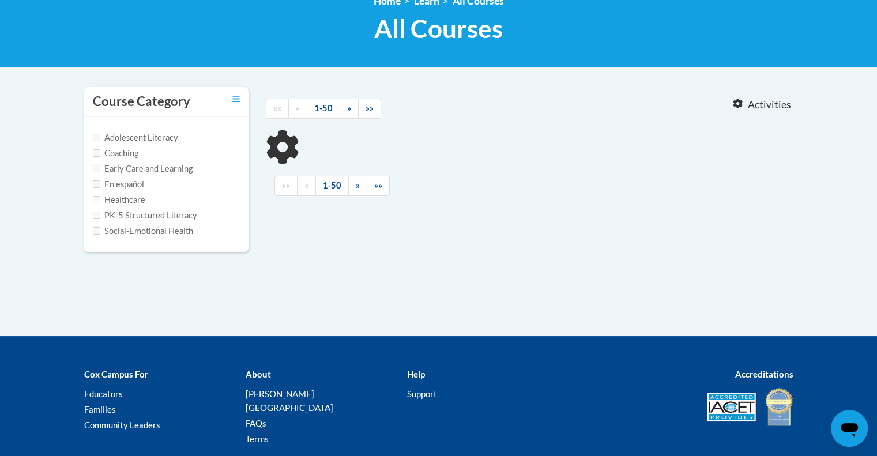
type input "transforming"
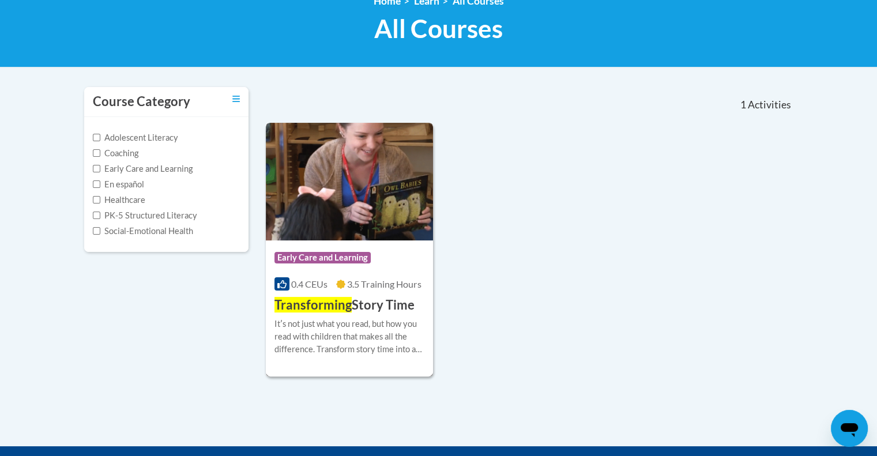
click at [342, 314] on div "More Info Enroll Itʹs not just what you read, but how you read with children th…" at bounding box center [350, 343] width 168 height 59
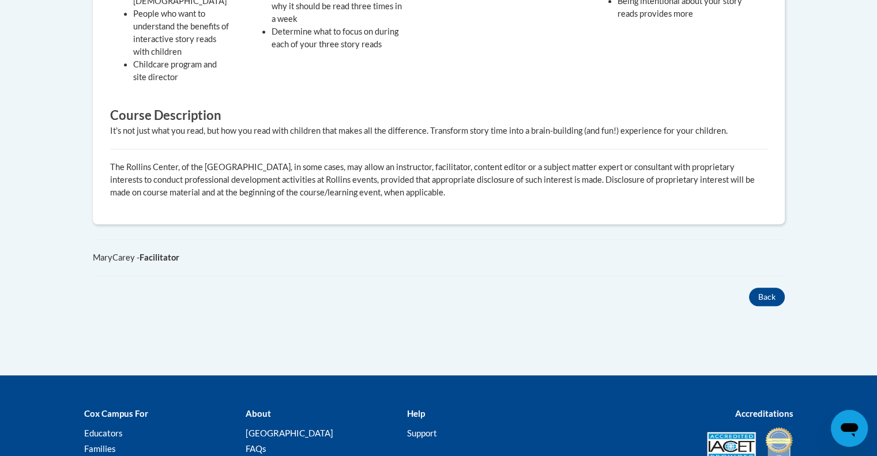
scroll to position [288, 0]
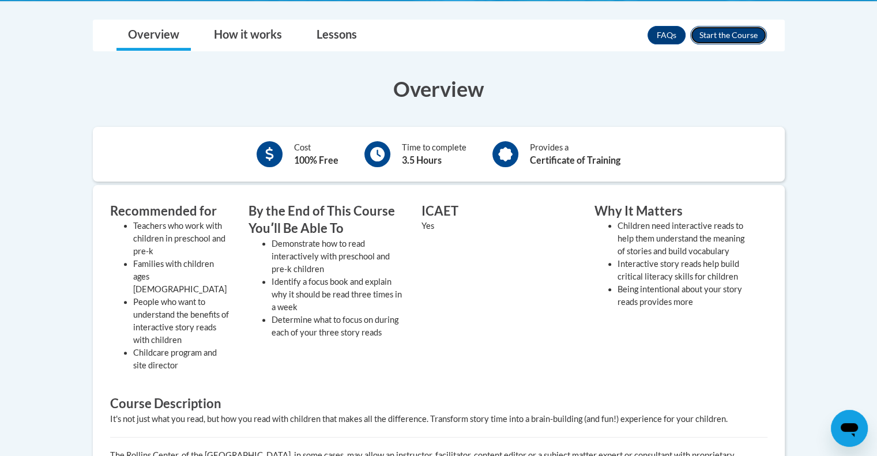
click at [716, 34] on button "Enroll" at bounding box center [728, 35] width 77 height 18
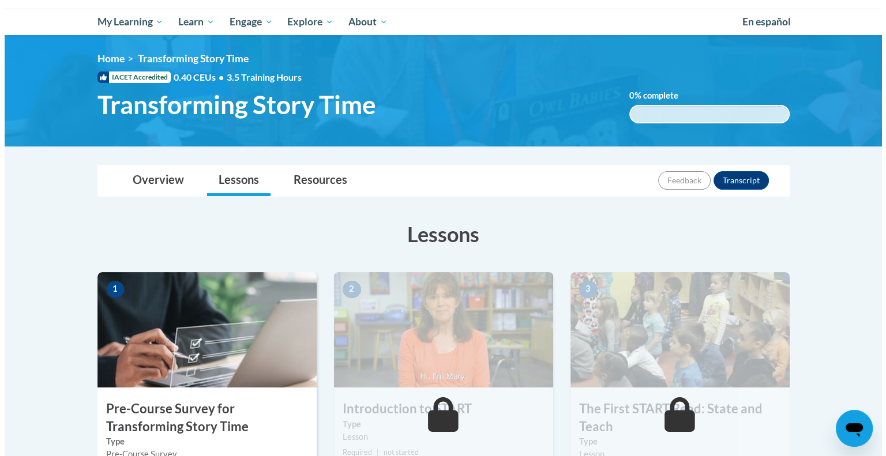
scroll to position [231, 0]
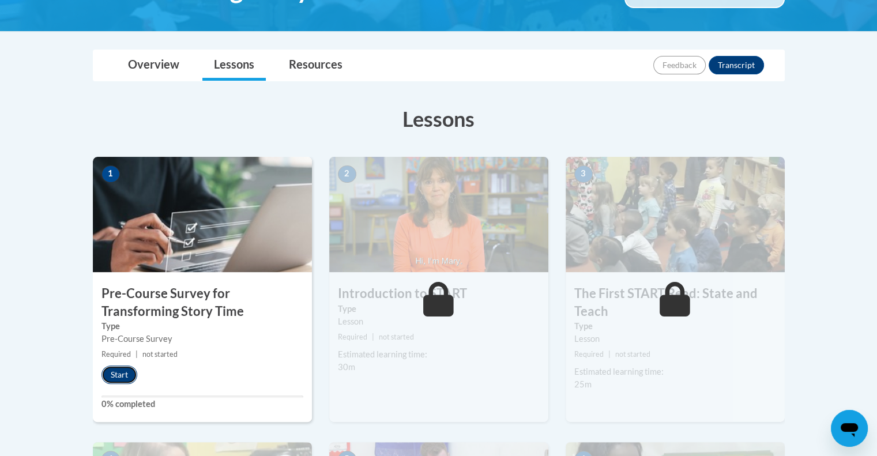
click at [129, 379] on button "Start" at bounding box center [119, 375] width 36 height 18
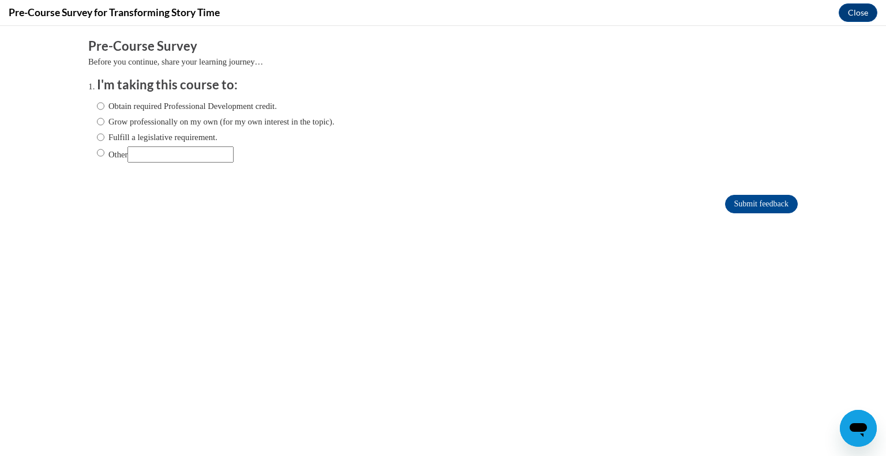
scroll to position [0, 0]
click at [88, 106] on ol "I'm taking this course to: Obtain required Professional Development credit. Gro…" at bounding box center [442, 128] width 709 height 104
click at [97, 104] on label "Obtain required Professional Development credit." at bounding box center [187, 106] width 180 height 13
click at [97, 104] on input "Obtain required Professional Development credit." at bounding box center [100, 106] width 7 height 13
radio input "true"
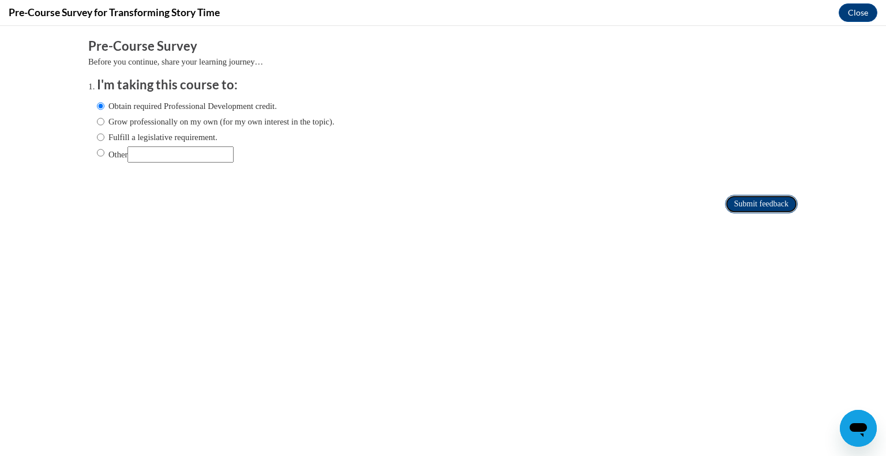
click at [725, 200] on input "Submit feedback" at bounding box center [761, 204] width 73 height 18
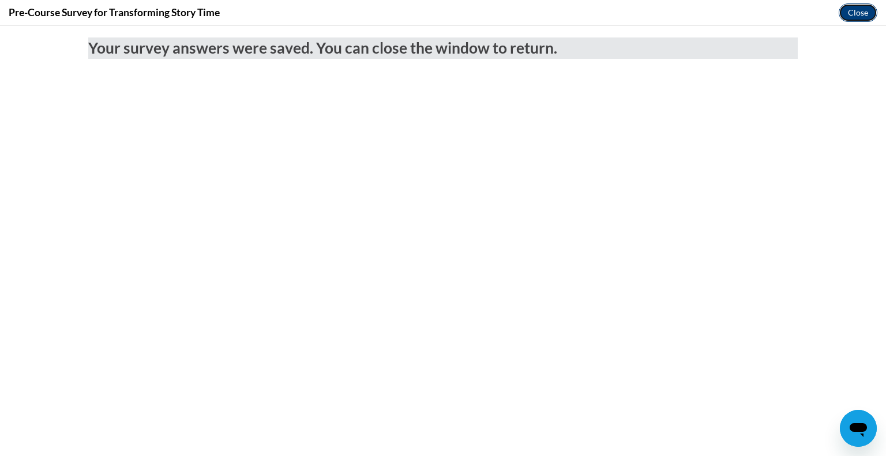
click at [858, 17] on button "Close" at bounding box center [857, 12] width 39 height 18
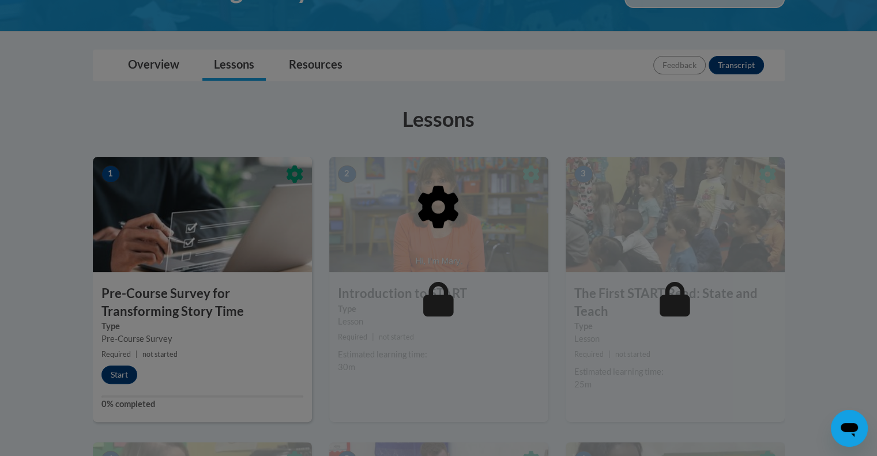
click at [221, 366] on div at bounding box center [439, 266] width 692 height 219
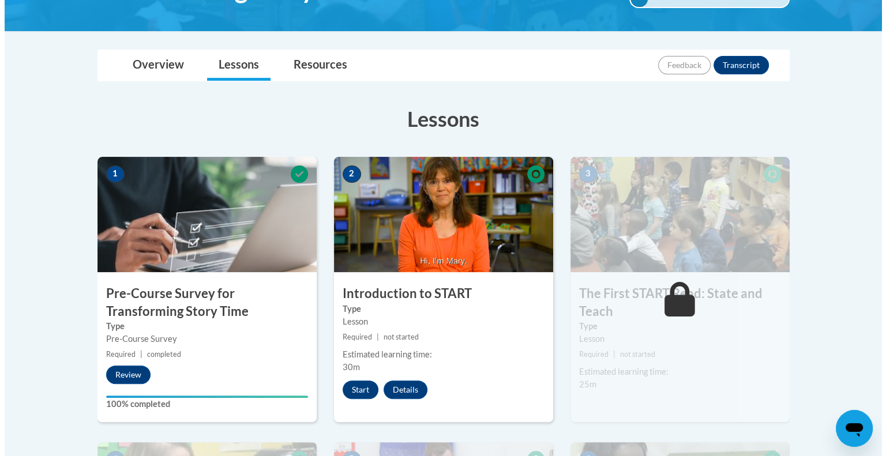
scroll to position [288, 0]
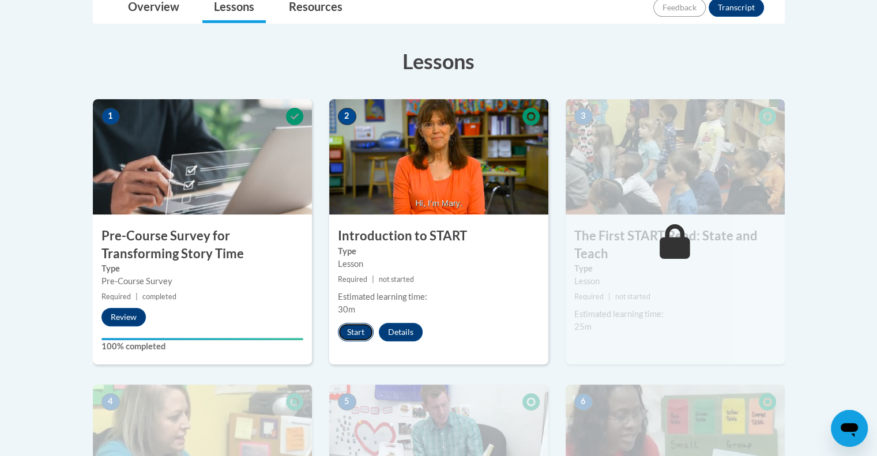
click at [364, 331] on button "Start" at bounding box center [356, 332] width 36 height 18
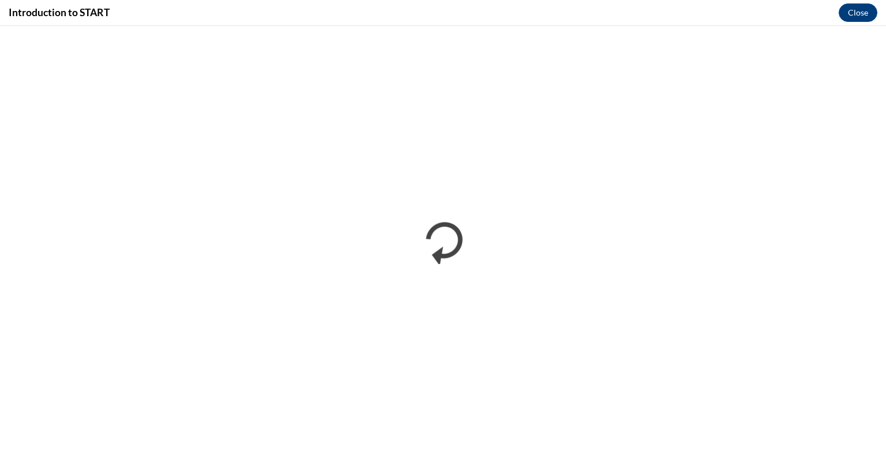
scroll to position [0, 0]
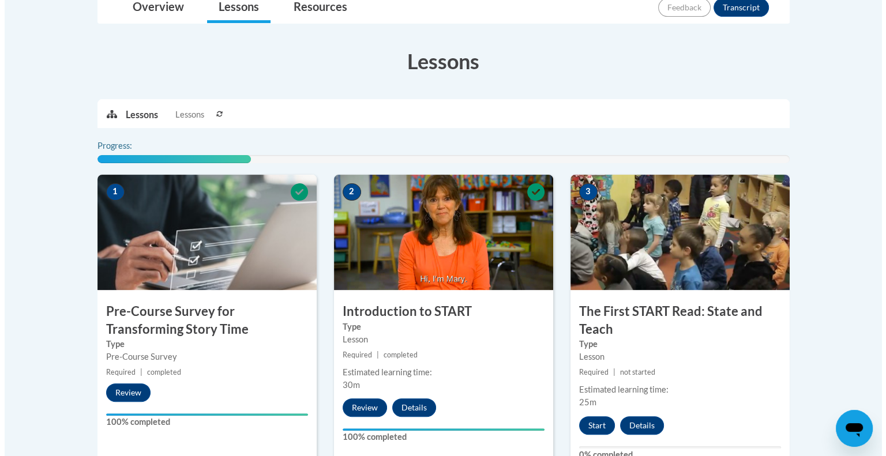
scroll to position [346, 0]
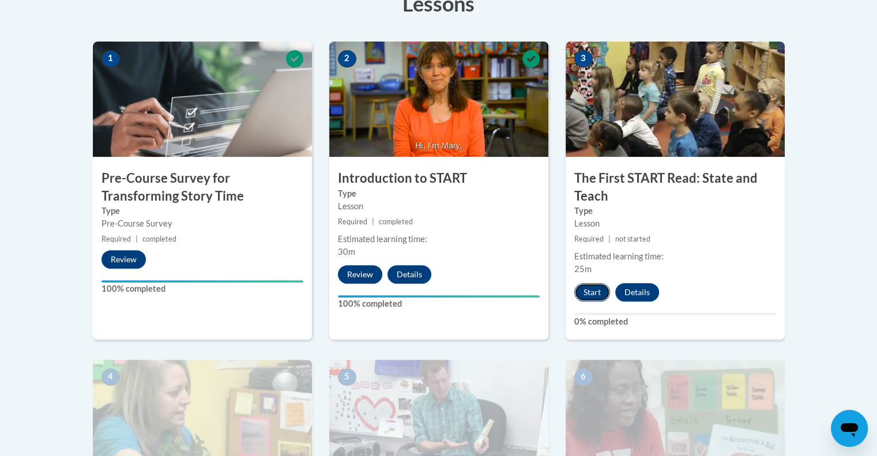
click at [595, 297] on button "Start" at bounding box center [592, 292] width 36 height 18
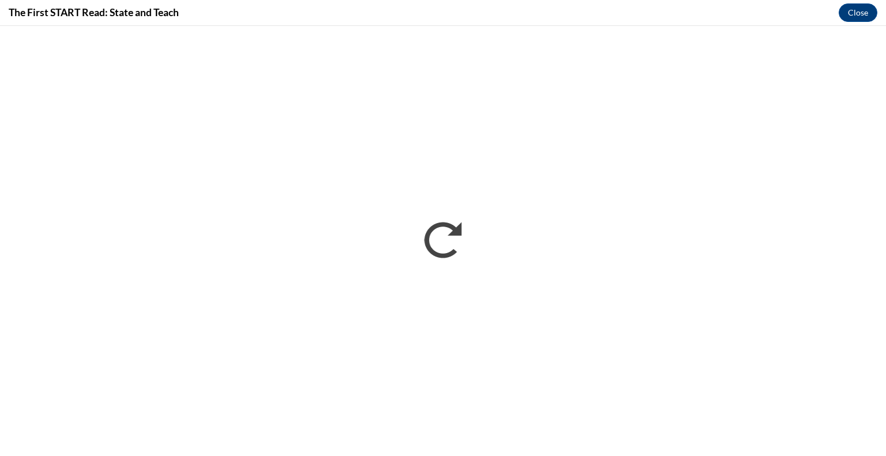
scroll to position [0, 0]
